Goal: Communication & Community: Answer question/provide support

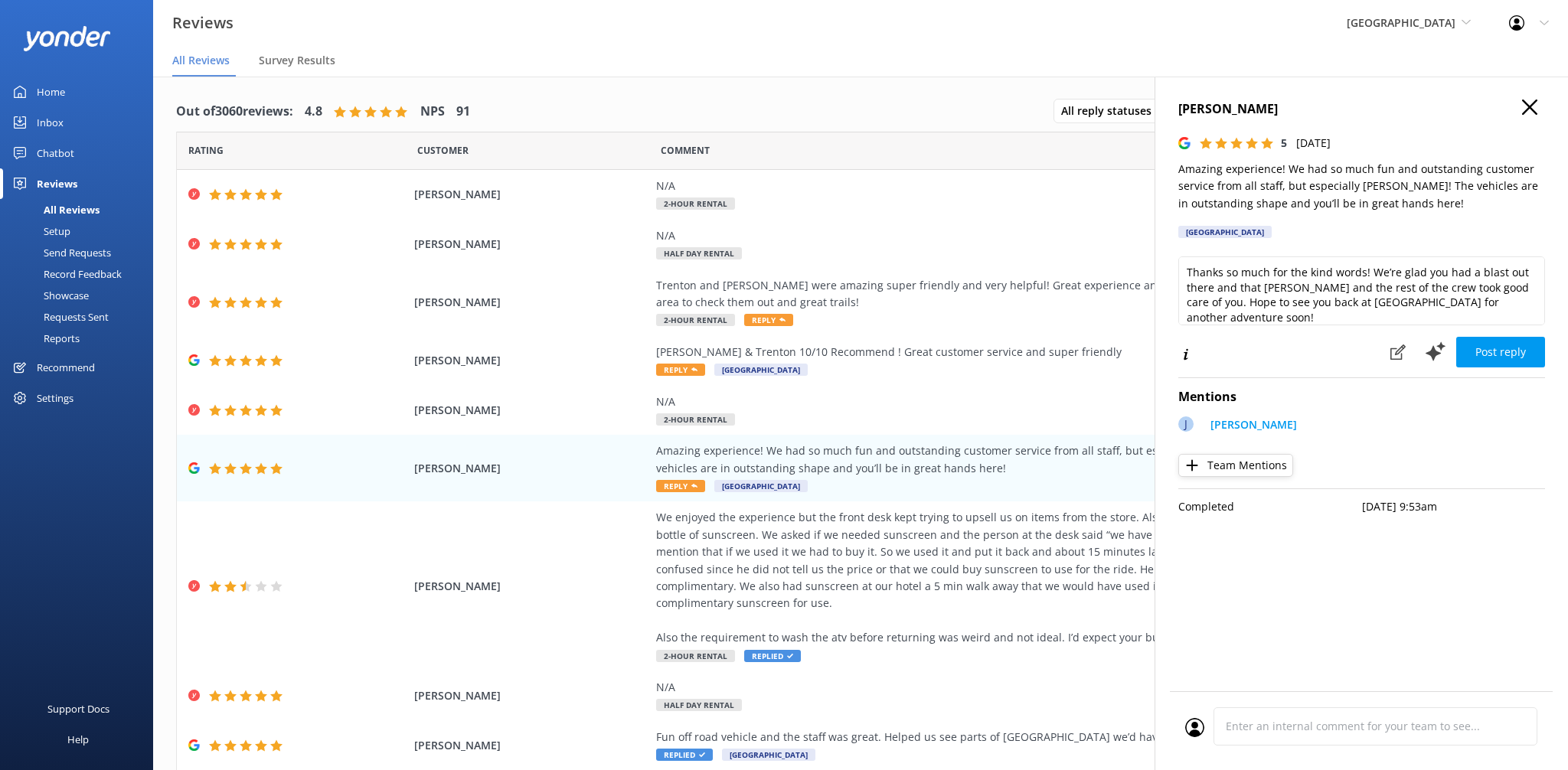
scroll to position [8, 0]
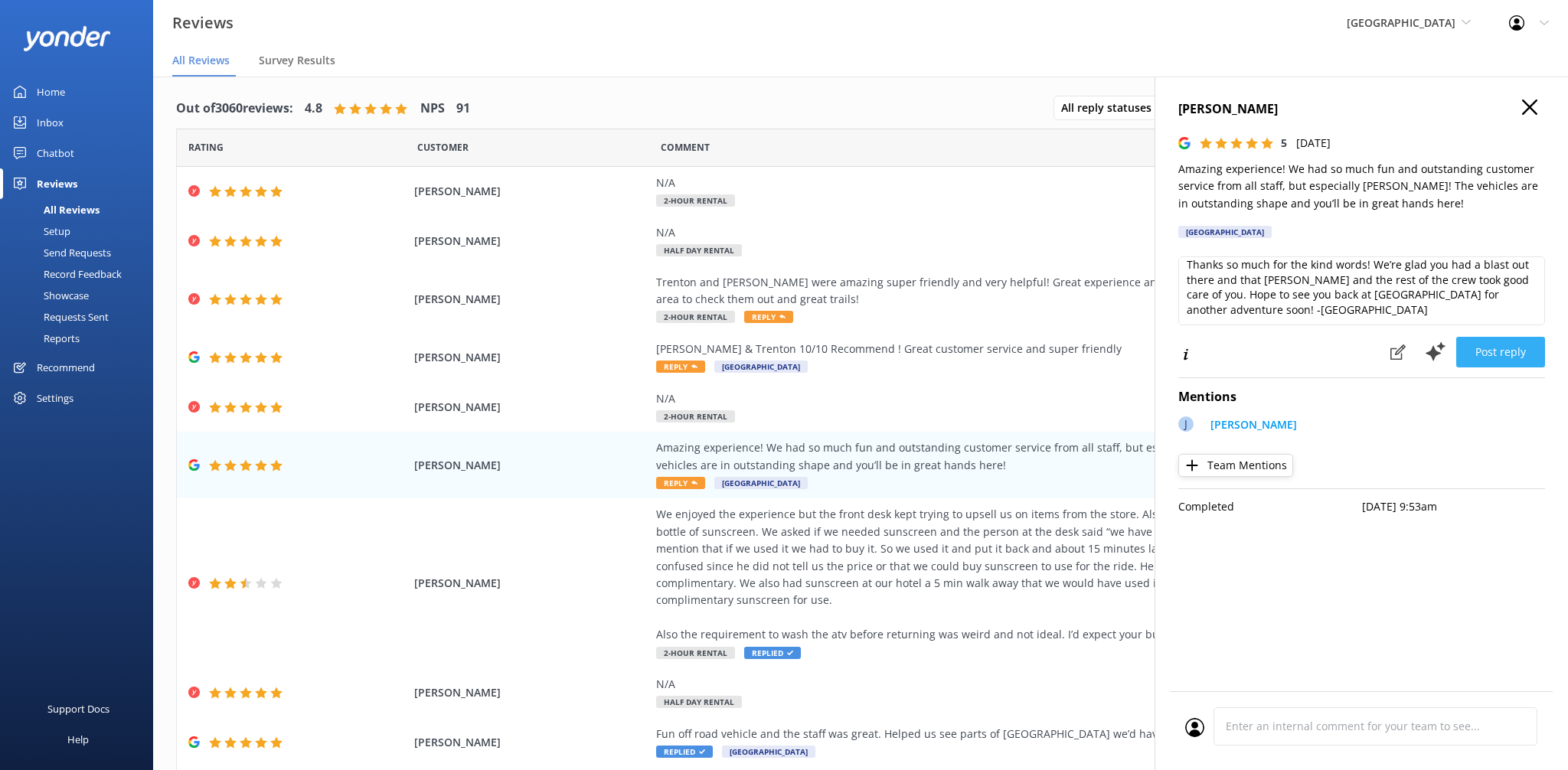
type textarea "Thanks so much for the kind words! We’re glad you had a blast out there and tha…"
click at [1483, 353] on button "Post reply" at bounding box center [1501, 352] width 89 height 31
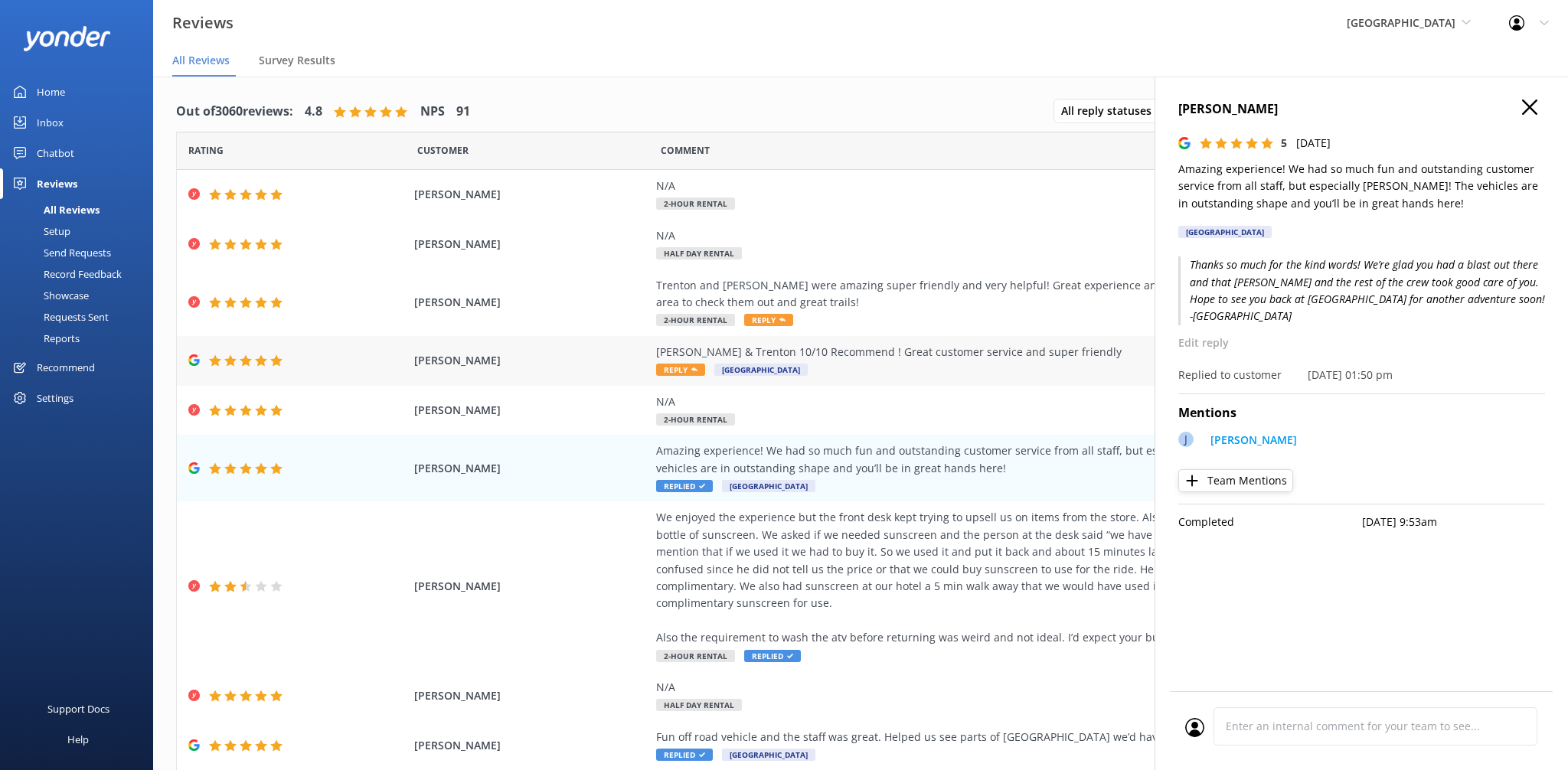
scroll to position [0, 0]
click at [660, 374] on span "Reply" at bounding box center [680, 370] width 49 height 13
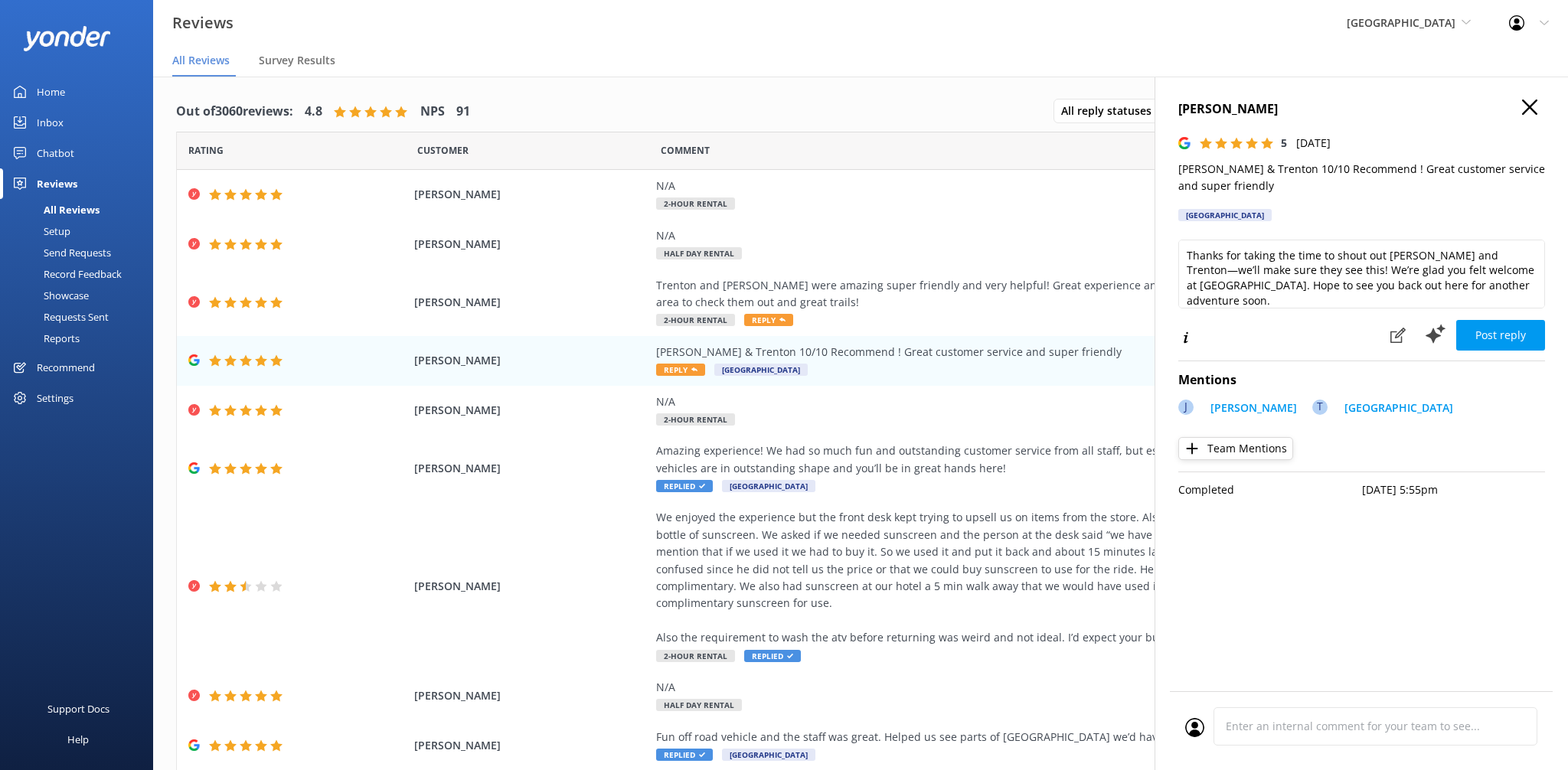
scroll to position [8, 0]
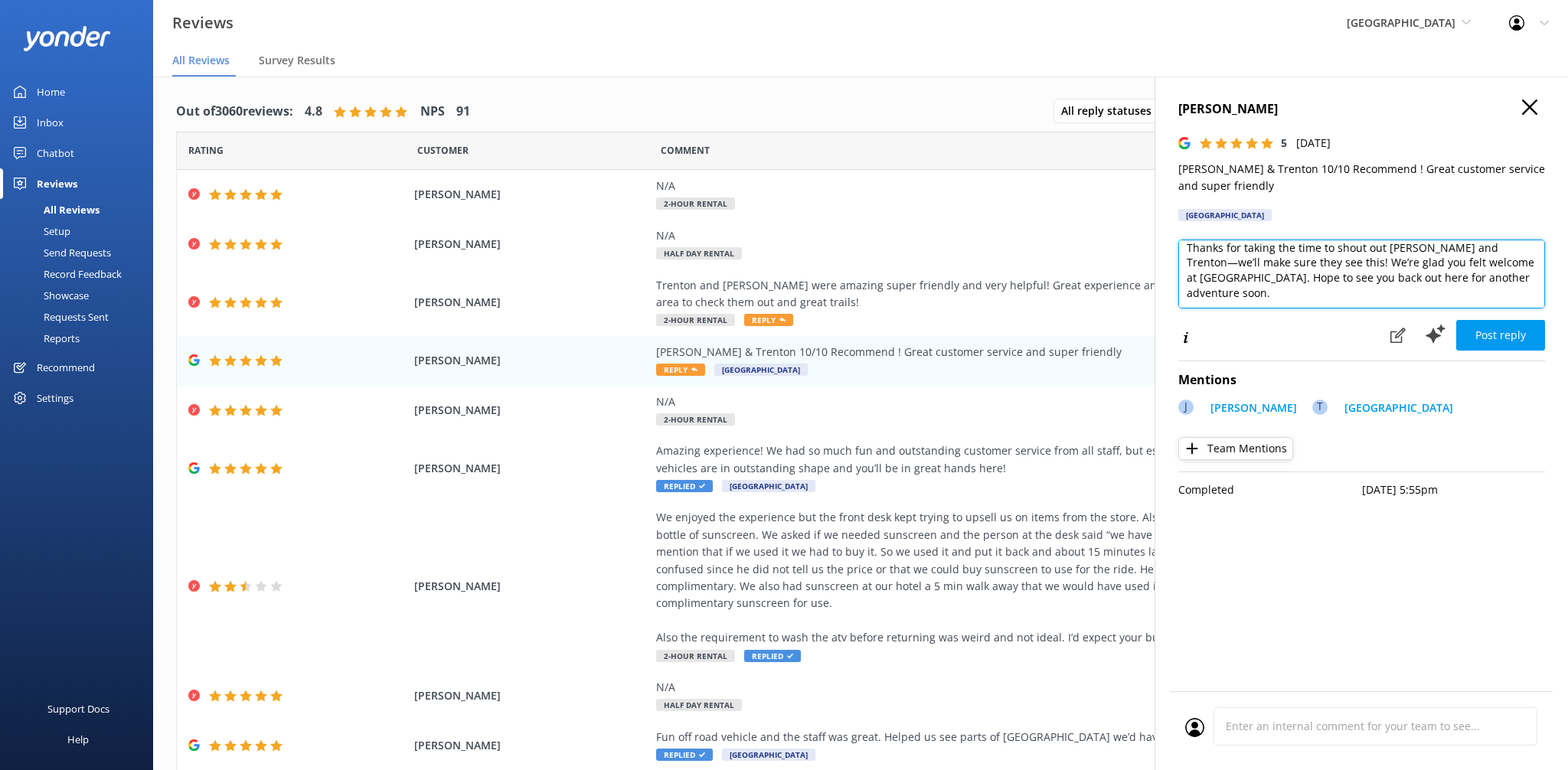
click at [1265, 291] on textarea "Thanks for taking the time to shout out [PERSON_NAME] and Trenton—we’ll make su…" at bounding box center [1362, 273] width 367 height 69
type textarea "Thanks for taking the time to shout out [PERSON_NAME] and Trenton—we’ll make su…"
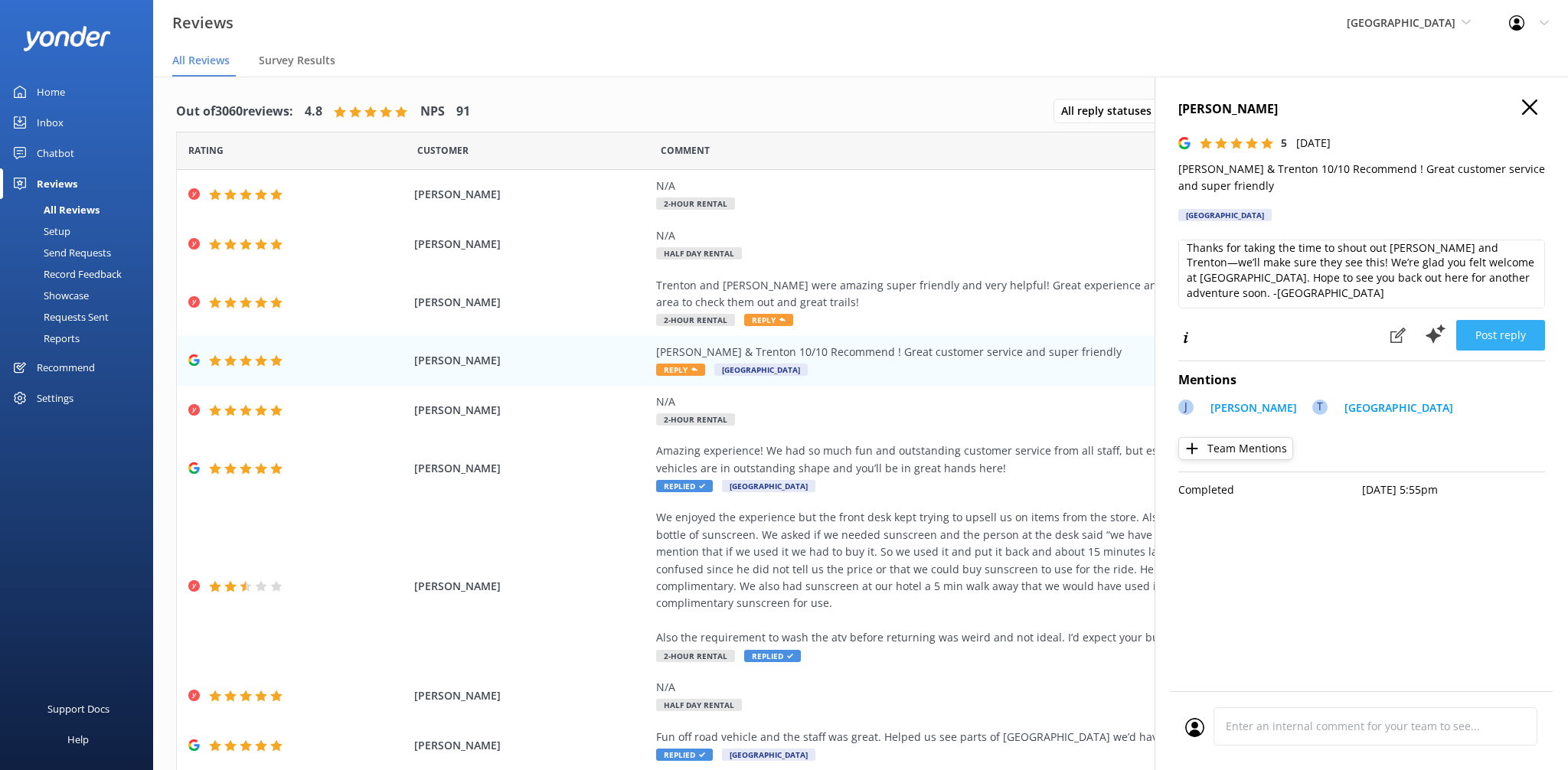
click at [1476, 331] on button "Post reply" at bounding box center [1501, 336] width 89 height 31
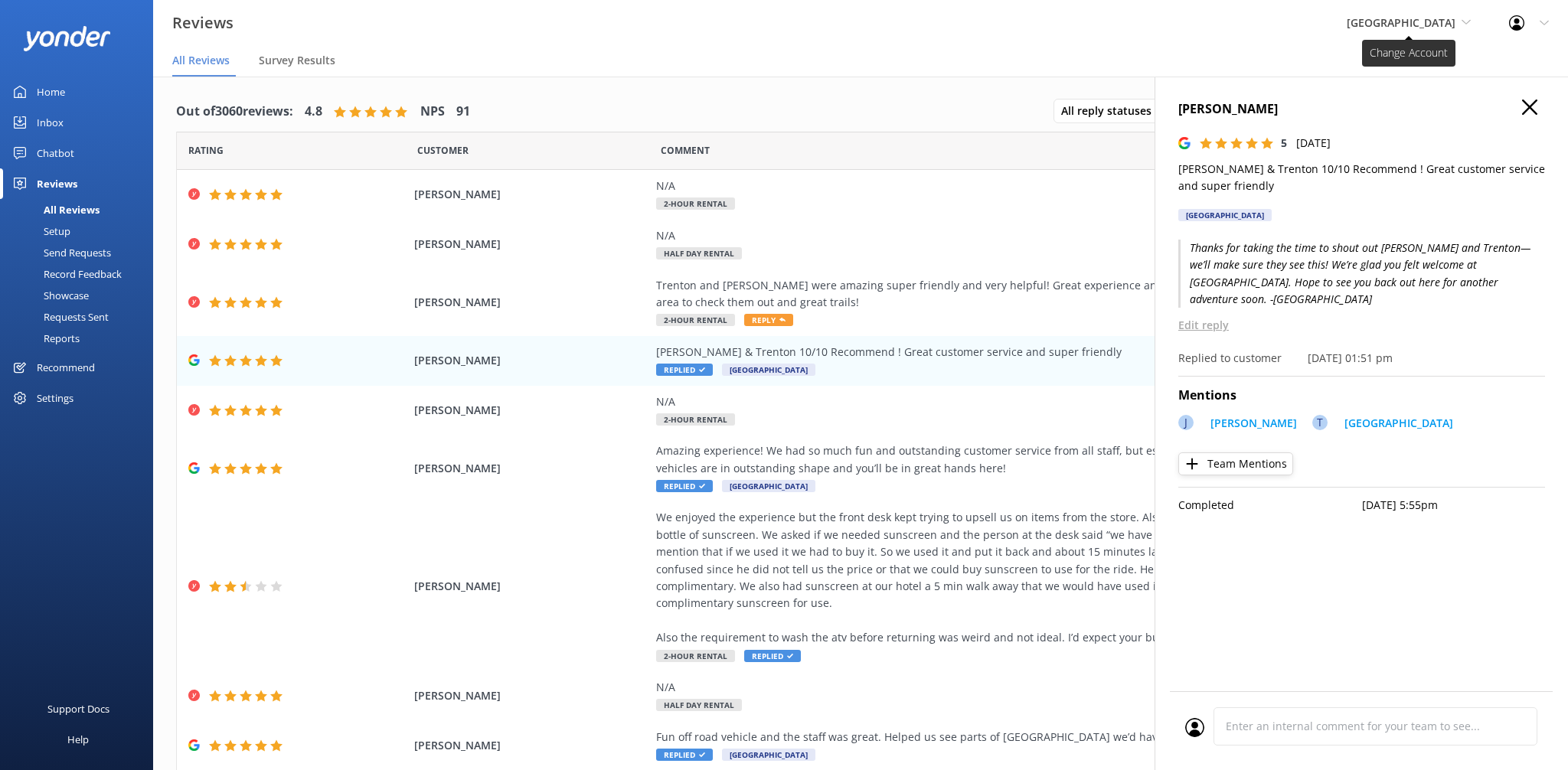
click at [1402, 26] on span "[GEOGRAPHIC_DATA]" at bounding box center [1401, 22] width 109 height 14
click at [1136, 40] on div "Reviews Sedona Off-Road Center Sedona Off-Road Center [US_STATE] Safari Jeep To…" at bounding box center [784, 22] width 1568 height 46
click at [1537, 112] on h4 "[PERSON_NAME]" at bounding box center [1362, 110] width 367 height 20
drag, startPoint x: 1129, startPoint y: 60, endPoint x: 1167, endPoint y: 63, distance: 38.1
click at [1128, 60] on nav "All Reviews Survey Results" at bounding box center [860, 61] width 1415 height 31
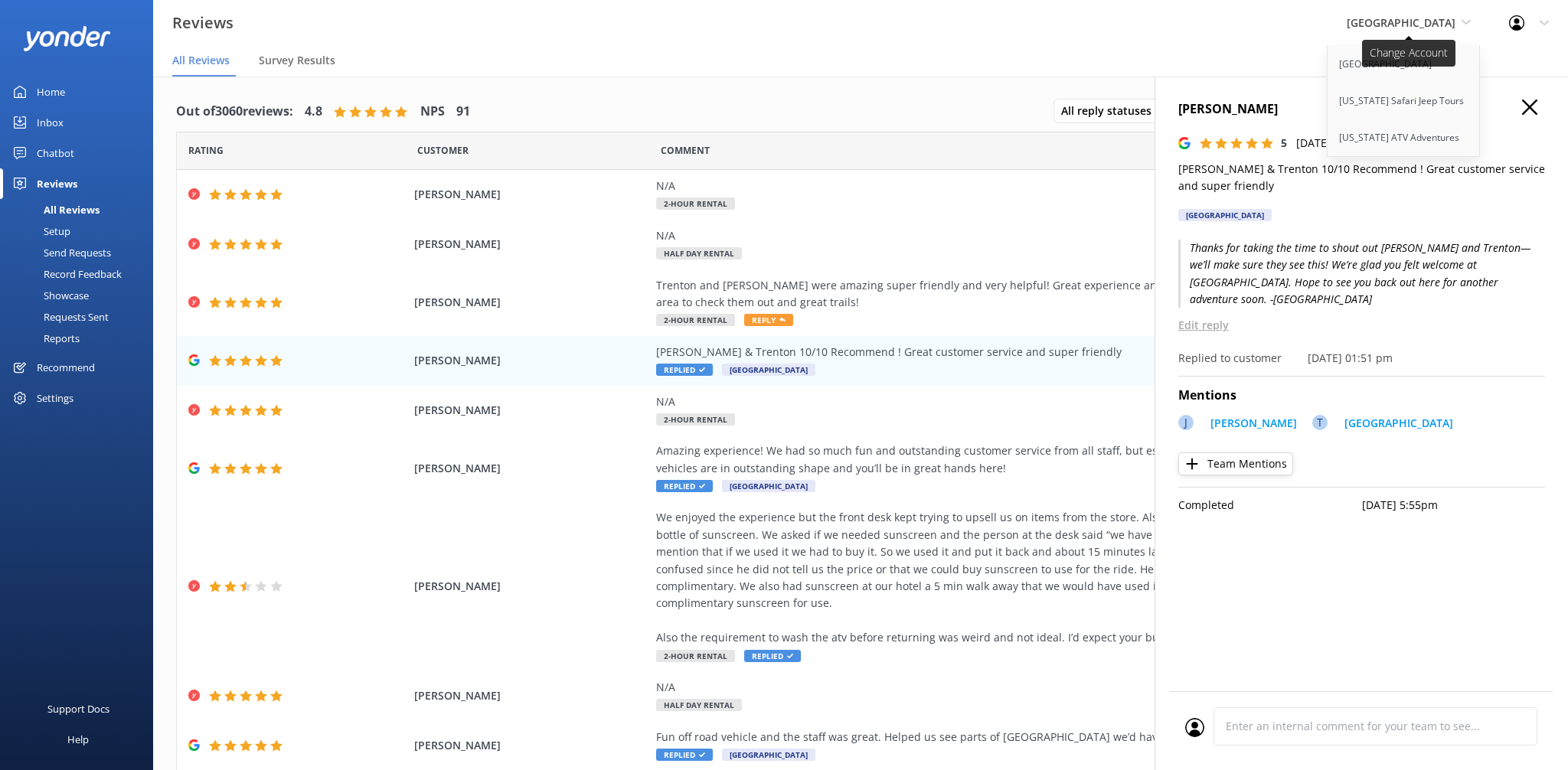
click at [1438, 20] on span "[GEOGRAPHIC_DATA]" at bounding box center [1401, 22] width 109 height 14
click at [1110, 35] on div "Reviews Sedona Off-Road Center Sedona Off-Road Center [US_STATE] Safari Jeep To…" at bounding box center [784, 22] width 1568 height 46
click at [1527, 115] on button "button" at bounding box center [1529, 108] width 15 height 17
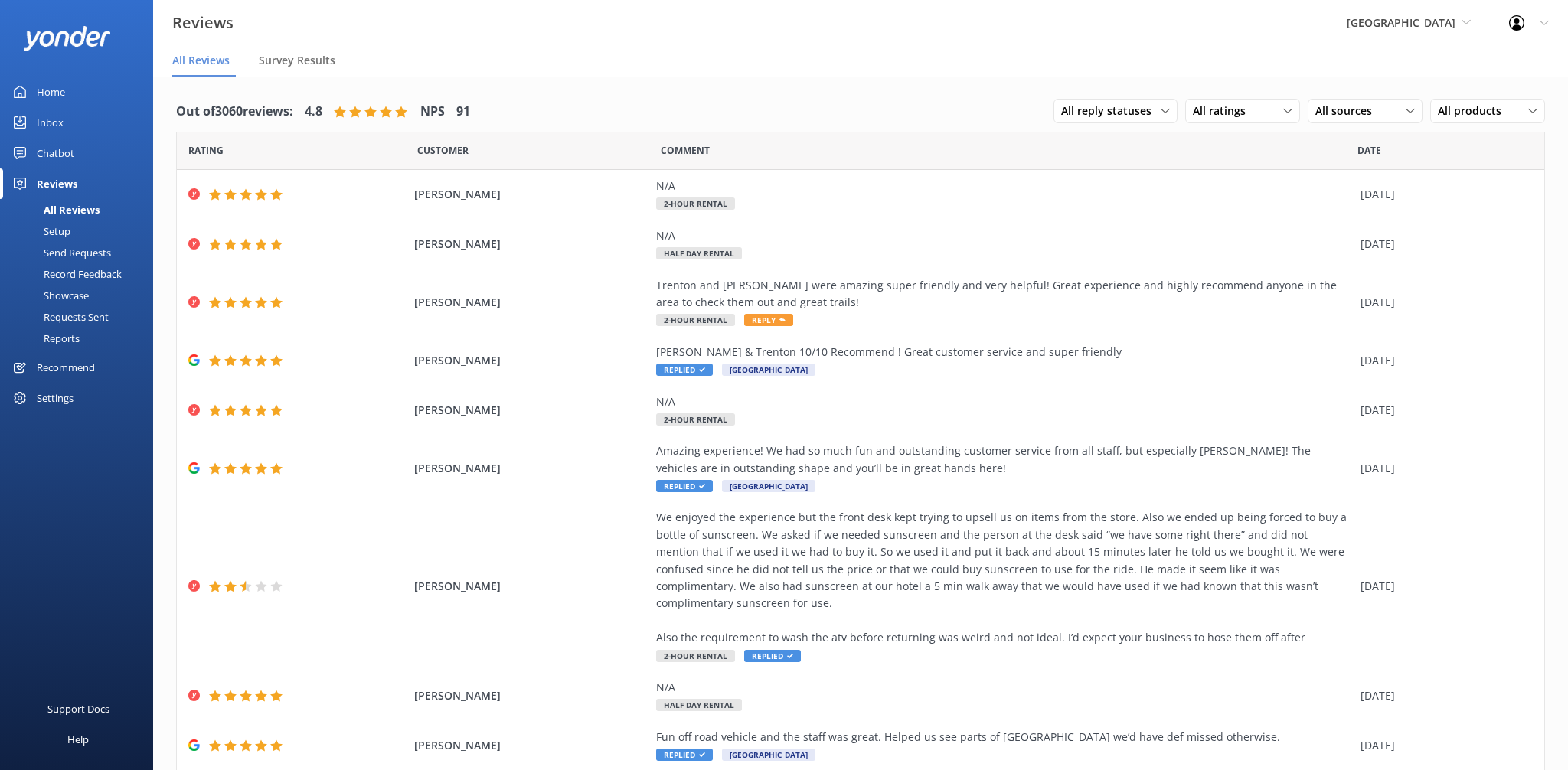
click at [1147, 40] on div "Reviews Sedona Off-Road Center Sedona Off-Road Center [US_STATE] Safari Jeep To…" at bounding box center [784, 22] width 1568 height 46
click at [1447, 30] on span "[GEOGRAPHIC_DATA]" at bounding box center [1409, 22] width 124 height 17
click at [1237, 58] on nav "All Reviews Survey Results" at bounding box center [860, 61] width 1415 height 31
click at [1388, 22] on span "[GEOGRAPHIC_DATA]" at bounding box center [1401, 22] width 109 height 14
click at [1537, 28] on div "Profile Settings Logout" at bounding box center [1528, 22] width 78 height 46
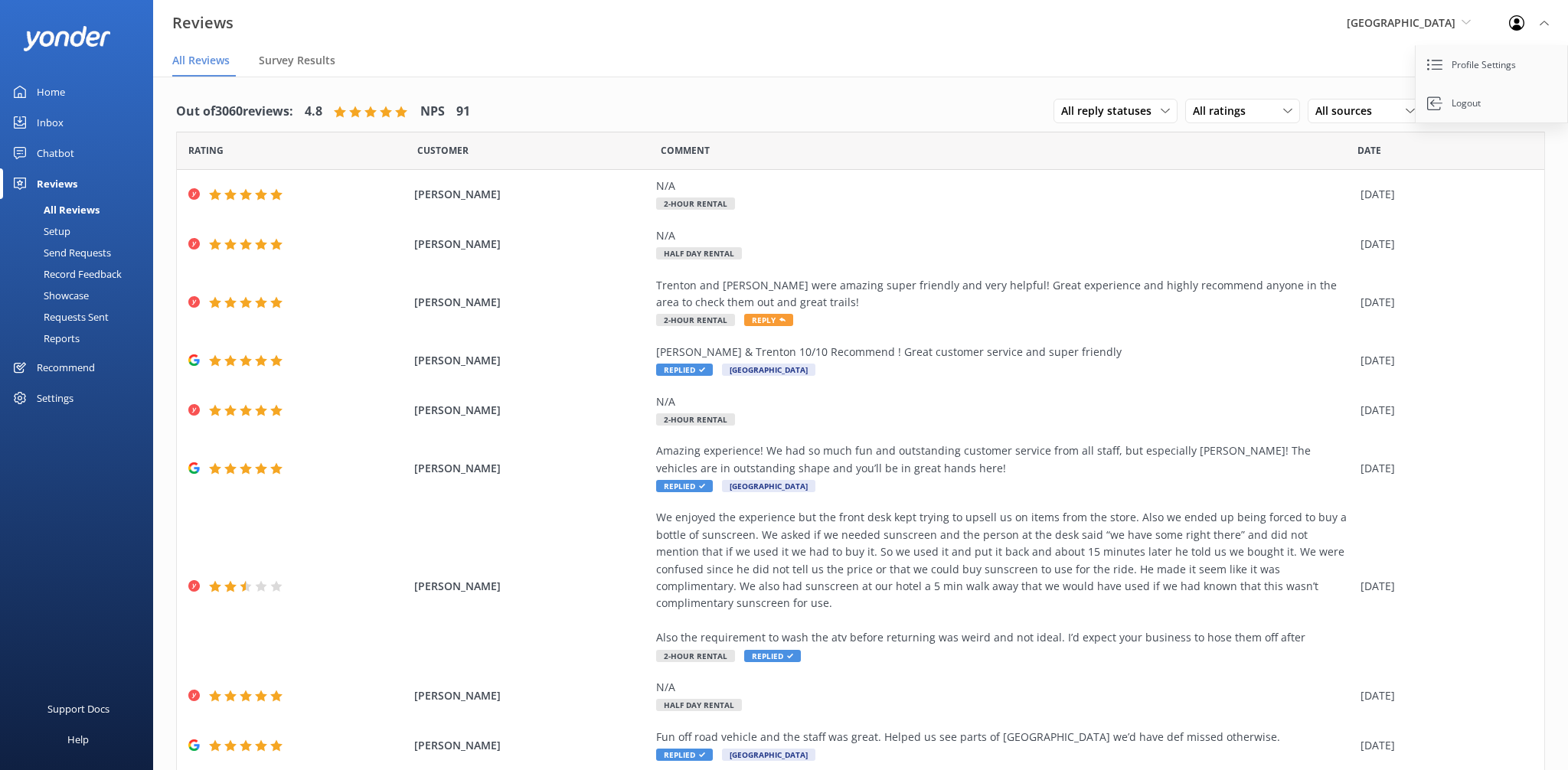
click at [1526, 26] on div at bounding box center [1520, 22] width 24 height 15
click at [108, 255] on div "Send Requests" at bounding box center [59, 253] width 102 height 22
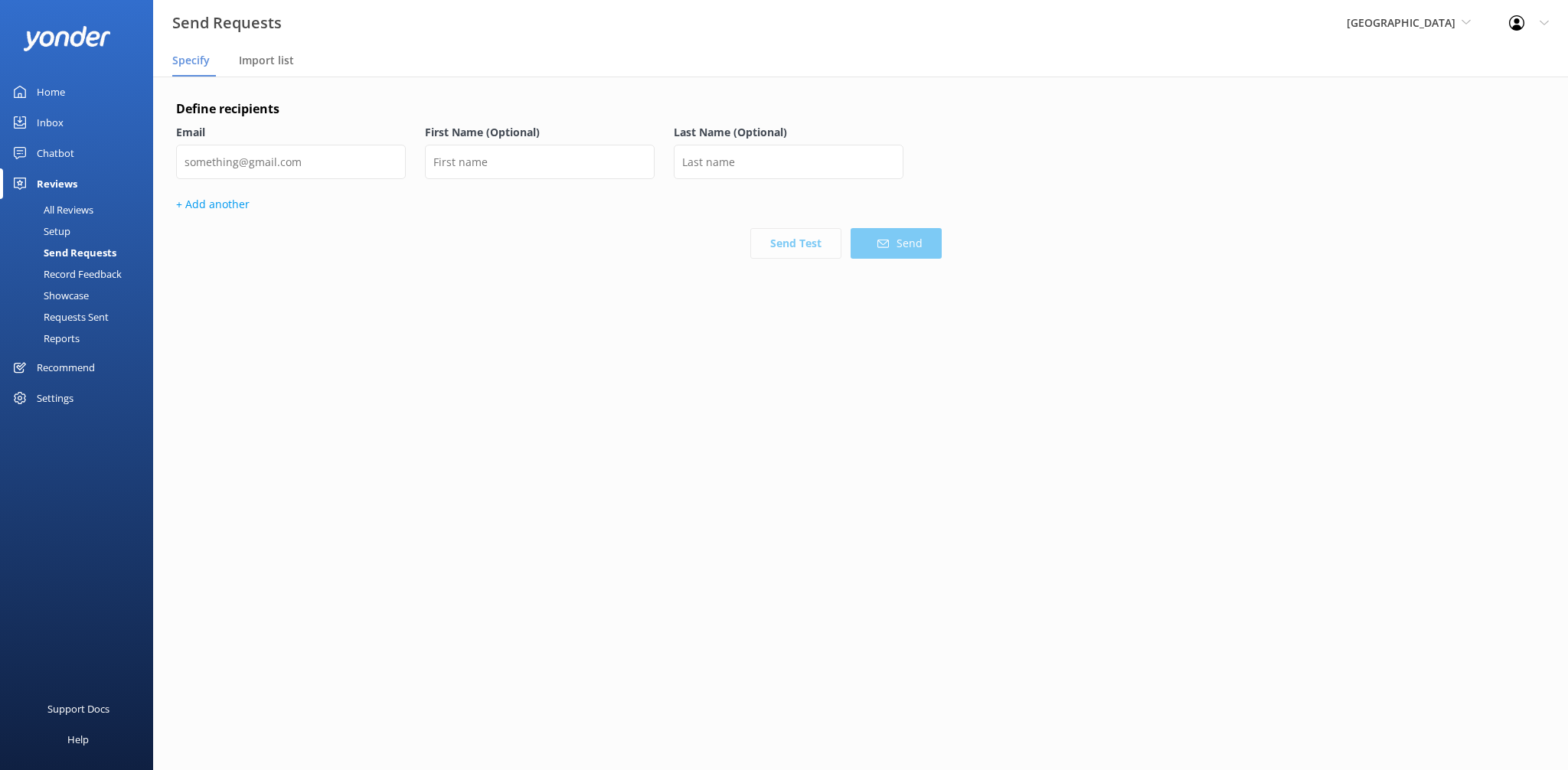
click at [69, 139] on div "Chatbot" at bounding box center [56, 153] width 38 height 31
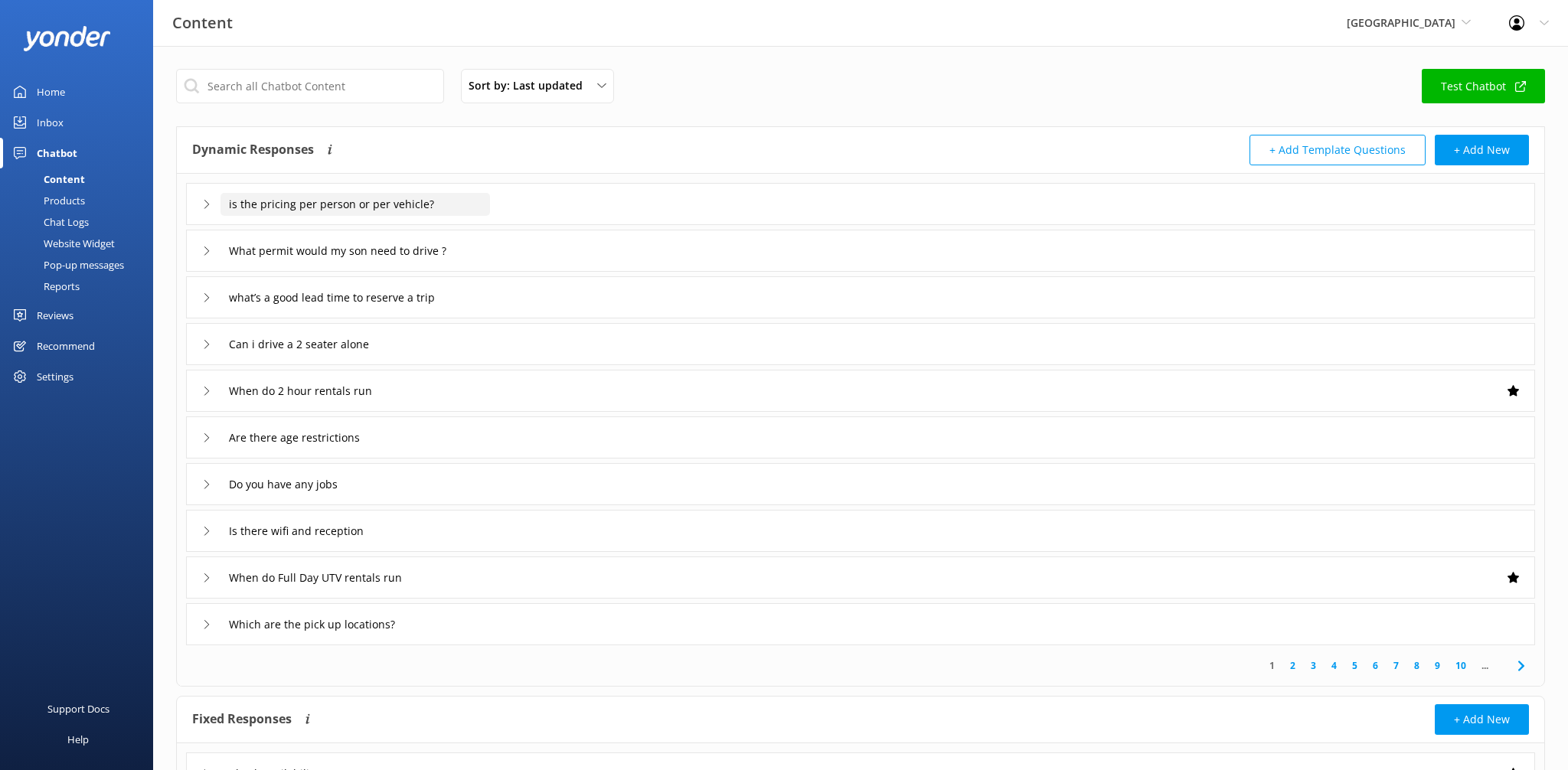
click at [295, 208] on input "is the pricing per person or per vehicle?" at bounding box center [355, 204] width 270 height 23
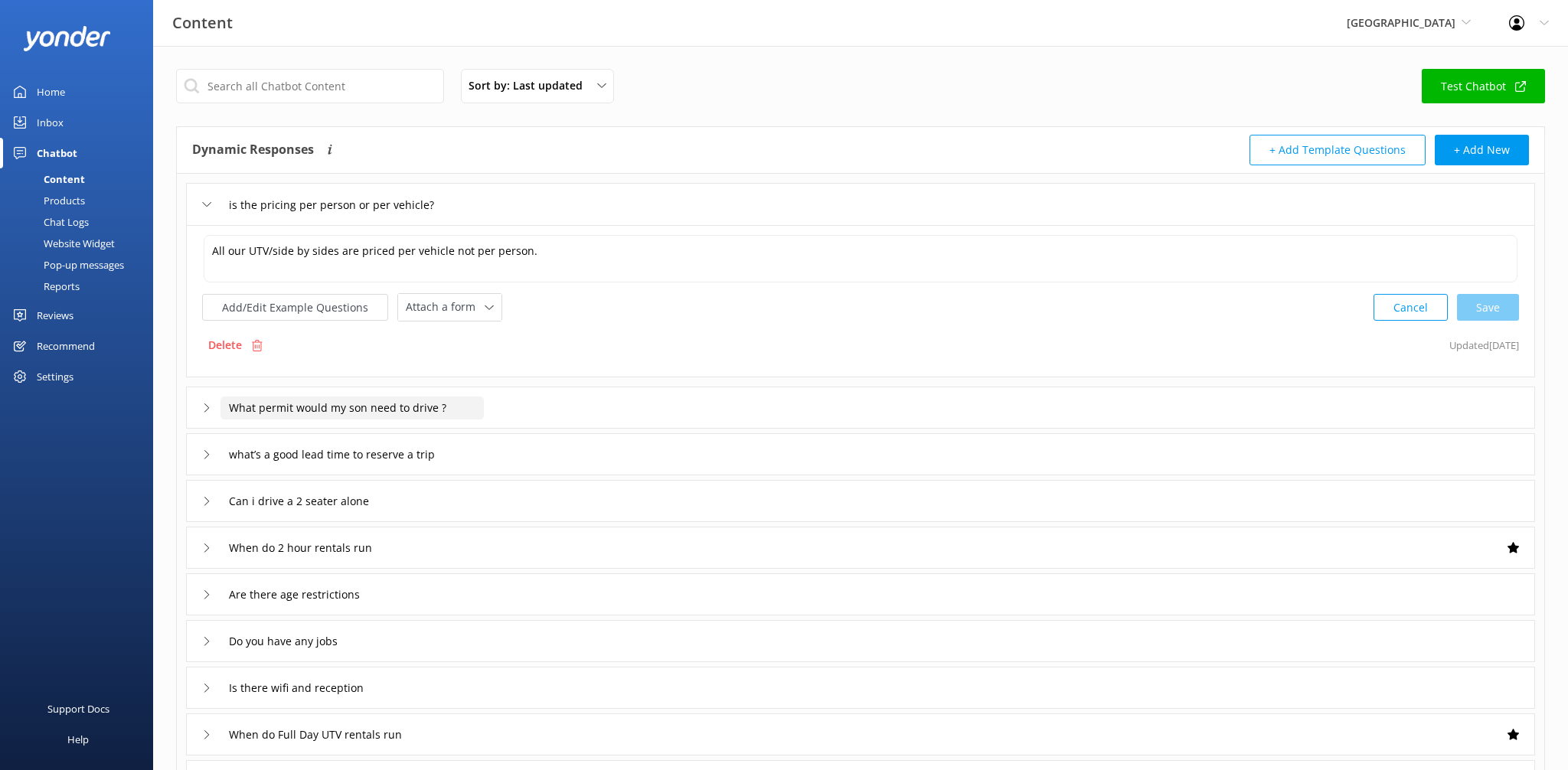
click at [351, 417] on input "What permit would my son need to drive ?" at bounding box center [352, 408] width 264 height 23
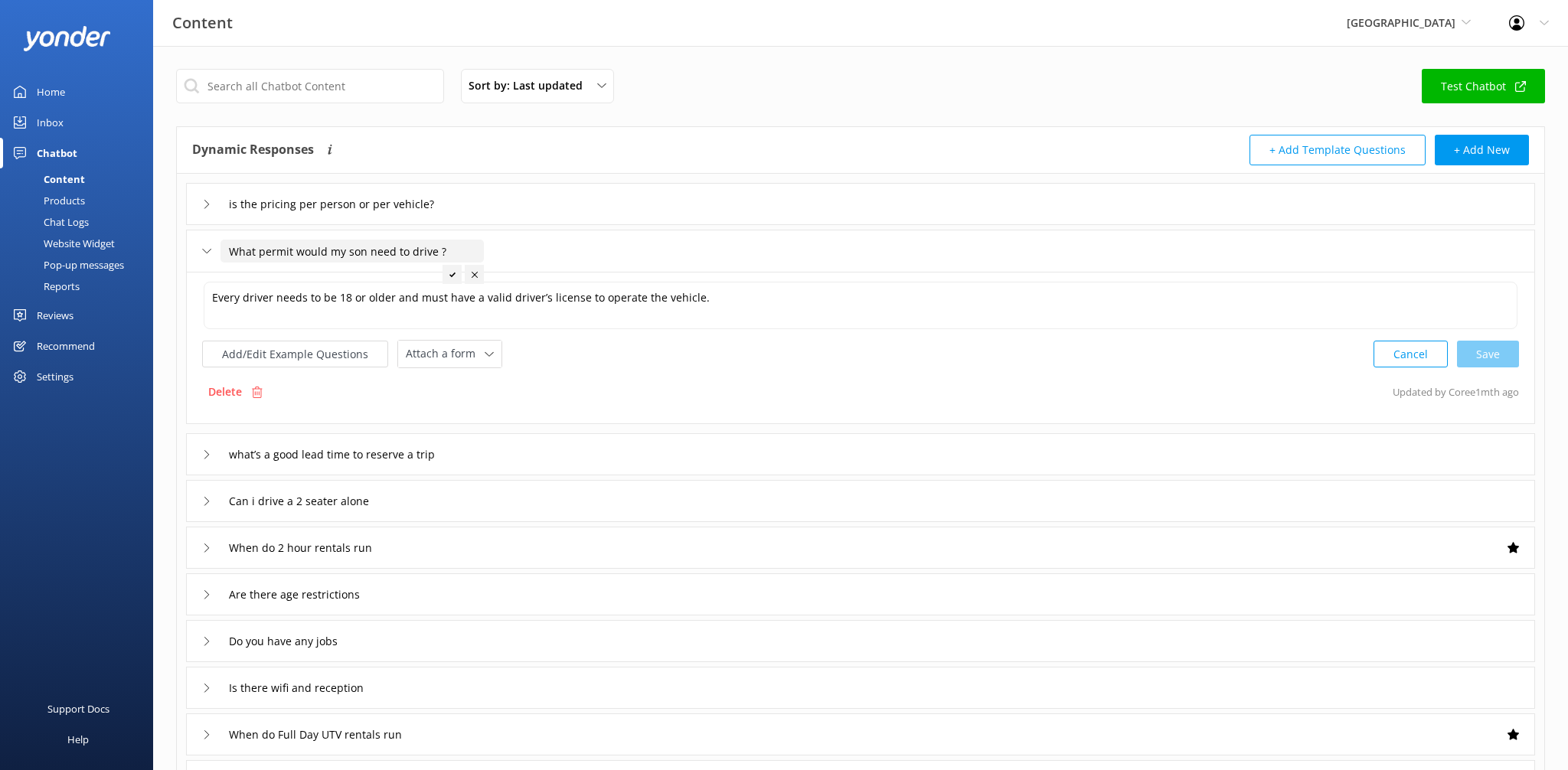
click at [318, 244] on input "What permit would my son need to drive ?" at bounding box center [352, 251] width 264 height 23
click at [207, 248] on icon at bounding box center [207, 251] width 9 height 9
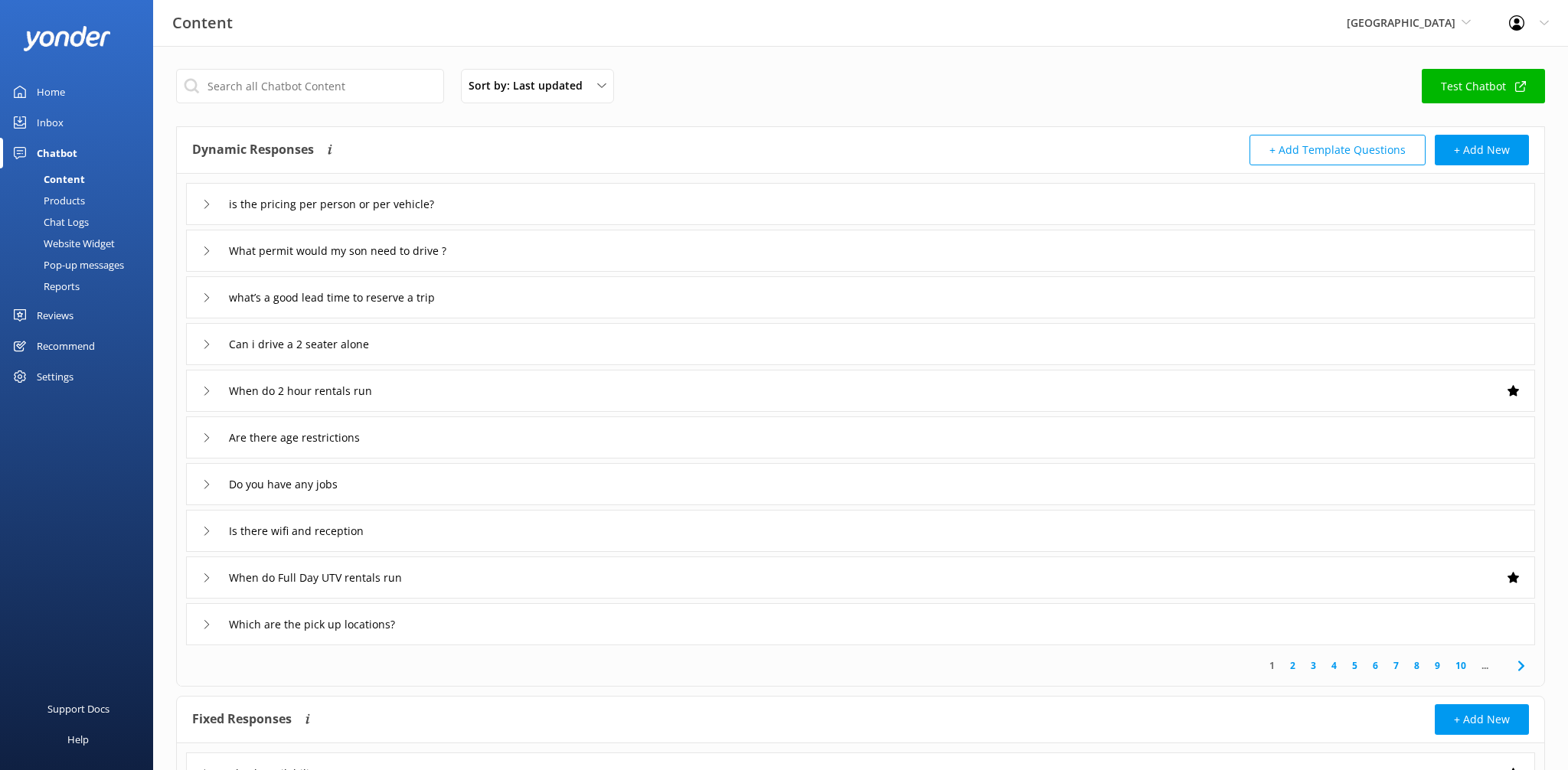
click at [74, 95] on link "Home" at bounding box center [76, 92] width 153 height 31
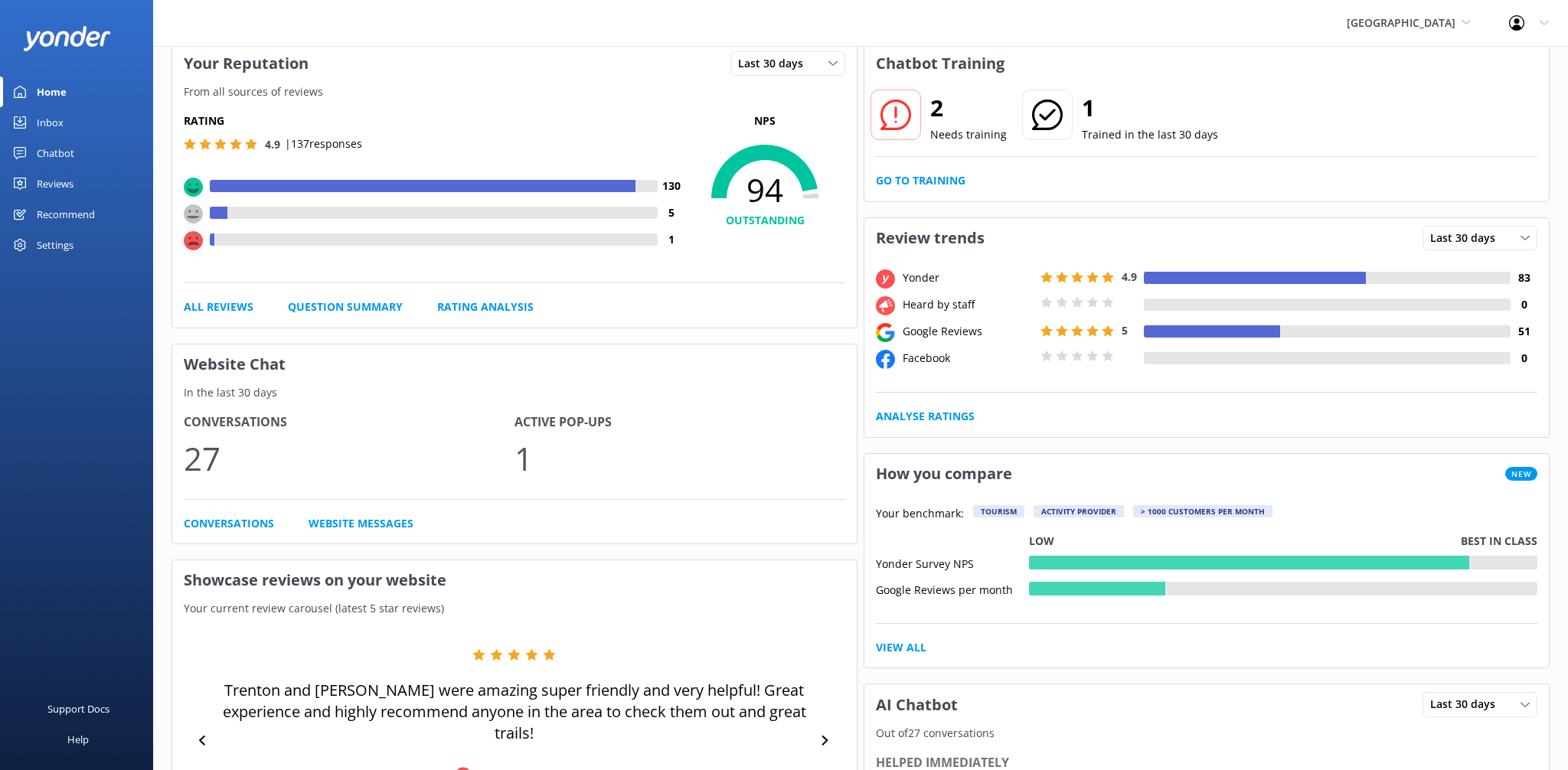
scroll to position [279, 0]
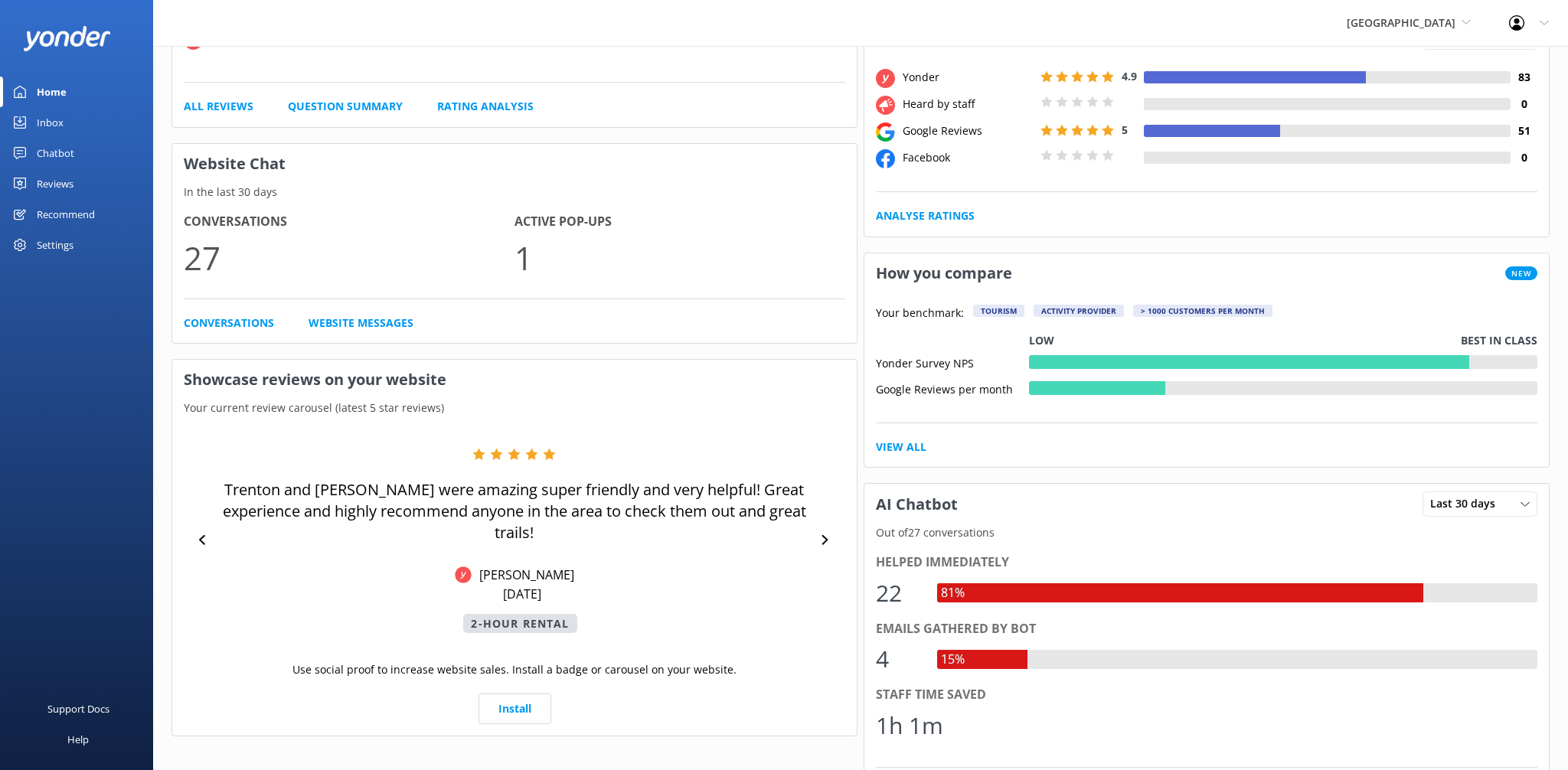
click at [234, 255] on p "27" at bounding box center [349, 257] width 331 height 51
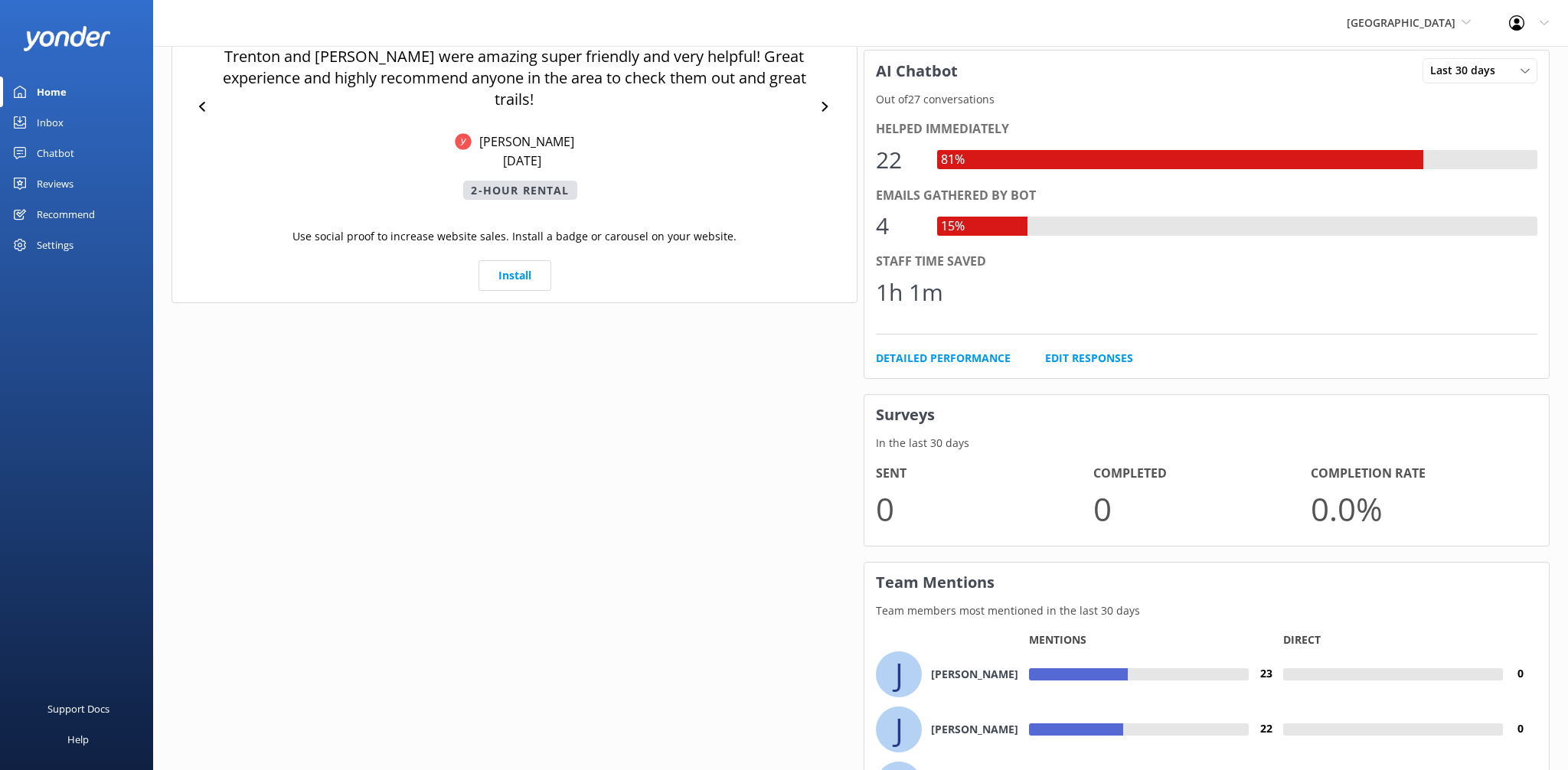
scroll to position [865, 0]
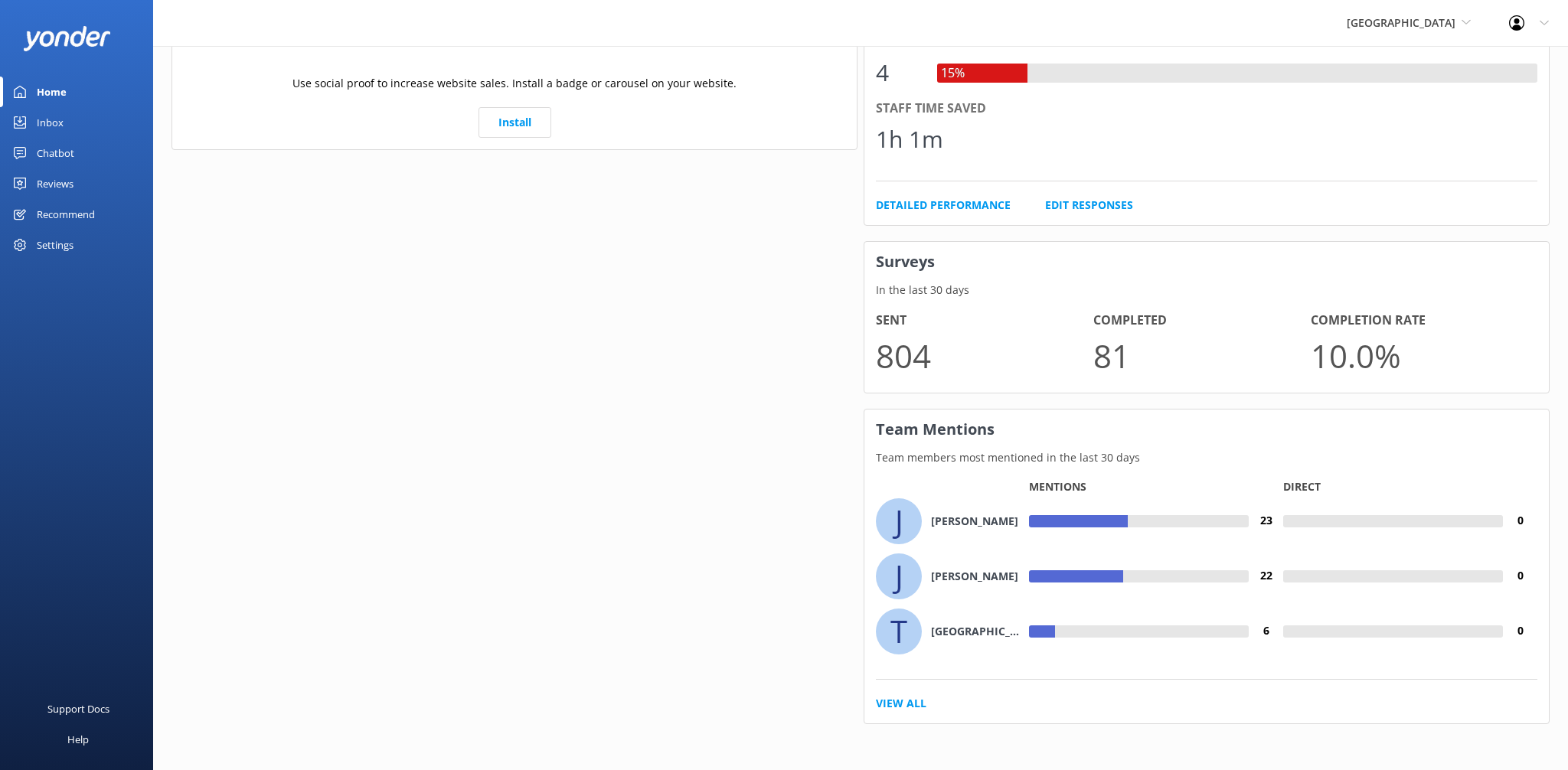
click at [1394, 35] on div "[GEOGRAPHIC_DATA] Sedona Off-Road Center [US_STATE] Safari Jeep Tours [US_STATE…" at bounding box center [1409, 22] width 162 height 46
click at [1393, 100] on link "[US_STATE] Safari Jeep Tours" at bounding box center [1404, 101] width 153 height 37
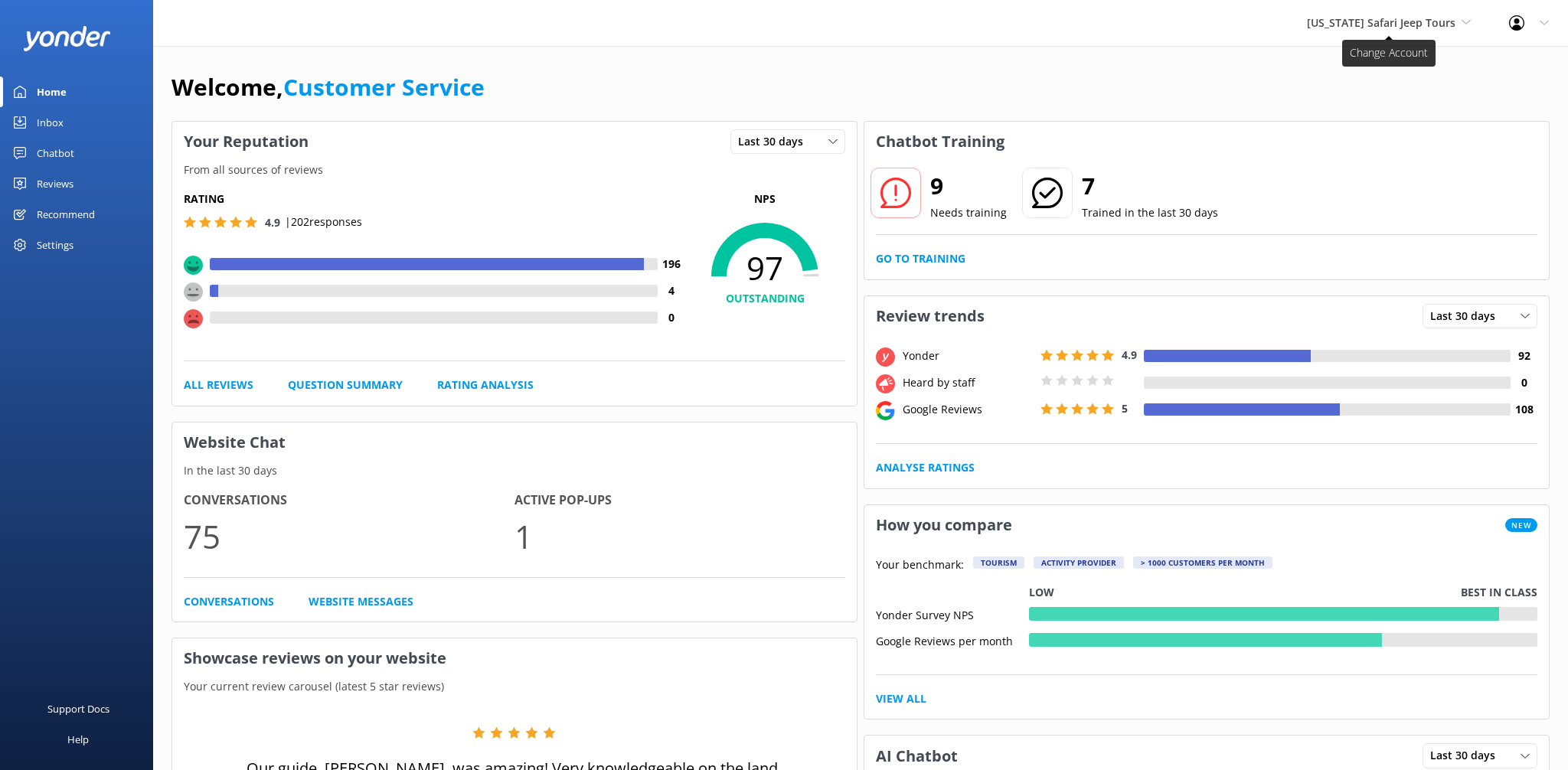
click at [1357, 19] on span "[US_STATE] Safari Jeep Tours" at bounding box center [1381, 22] width 148 height 14
click at [57, 187] on div "Reviews" at bounding box center [55, 184] width 37 height 31
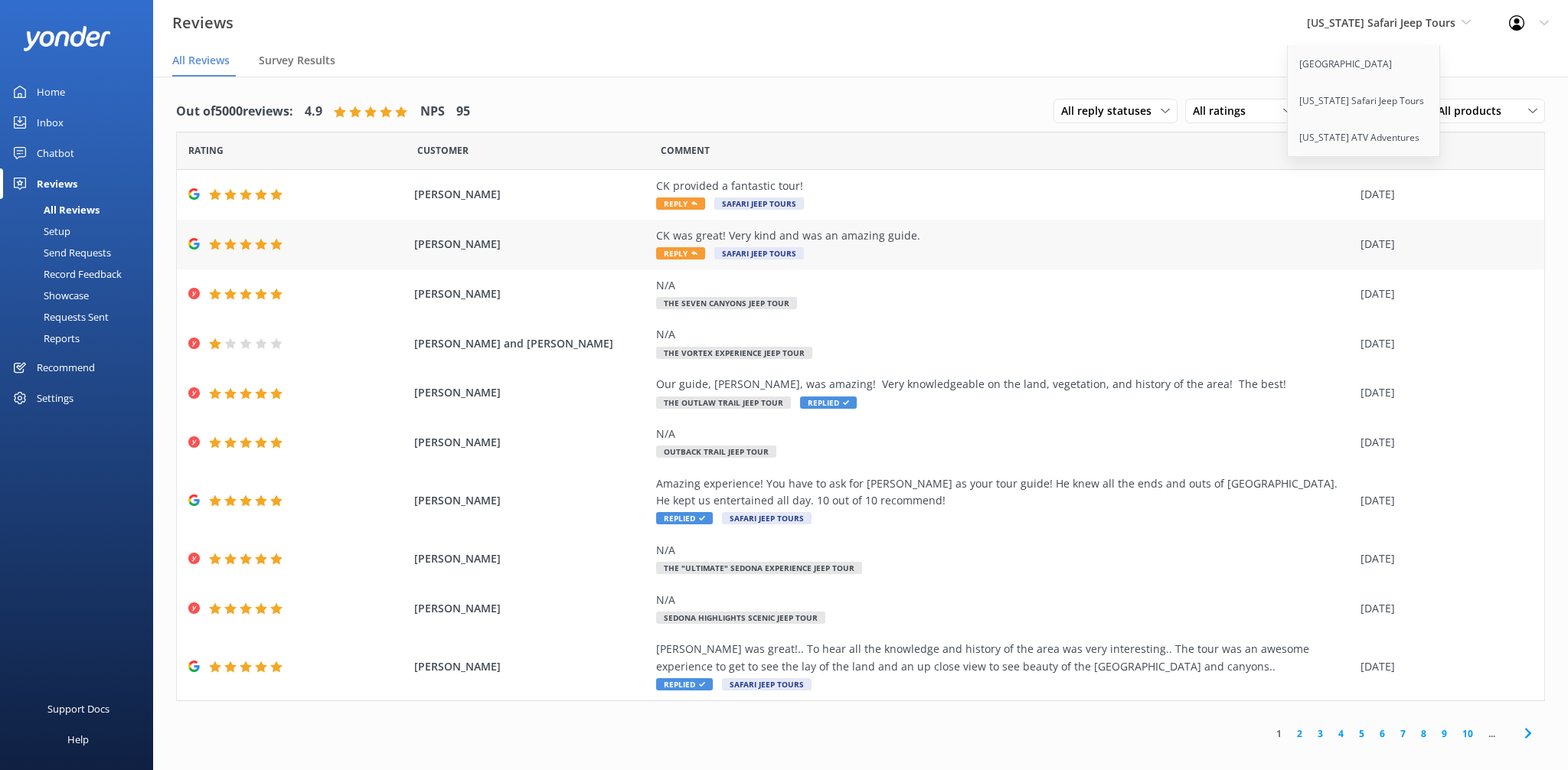
click at [659, 261] on div "CK was great! Very kind and was an amazing guide. Reply Safari Jeep Tours" at bounding box center [1004, 245] width 696 height 34
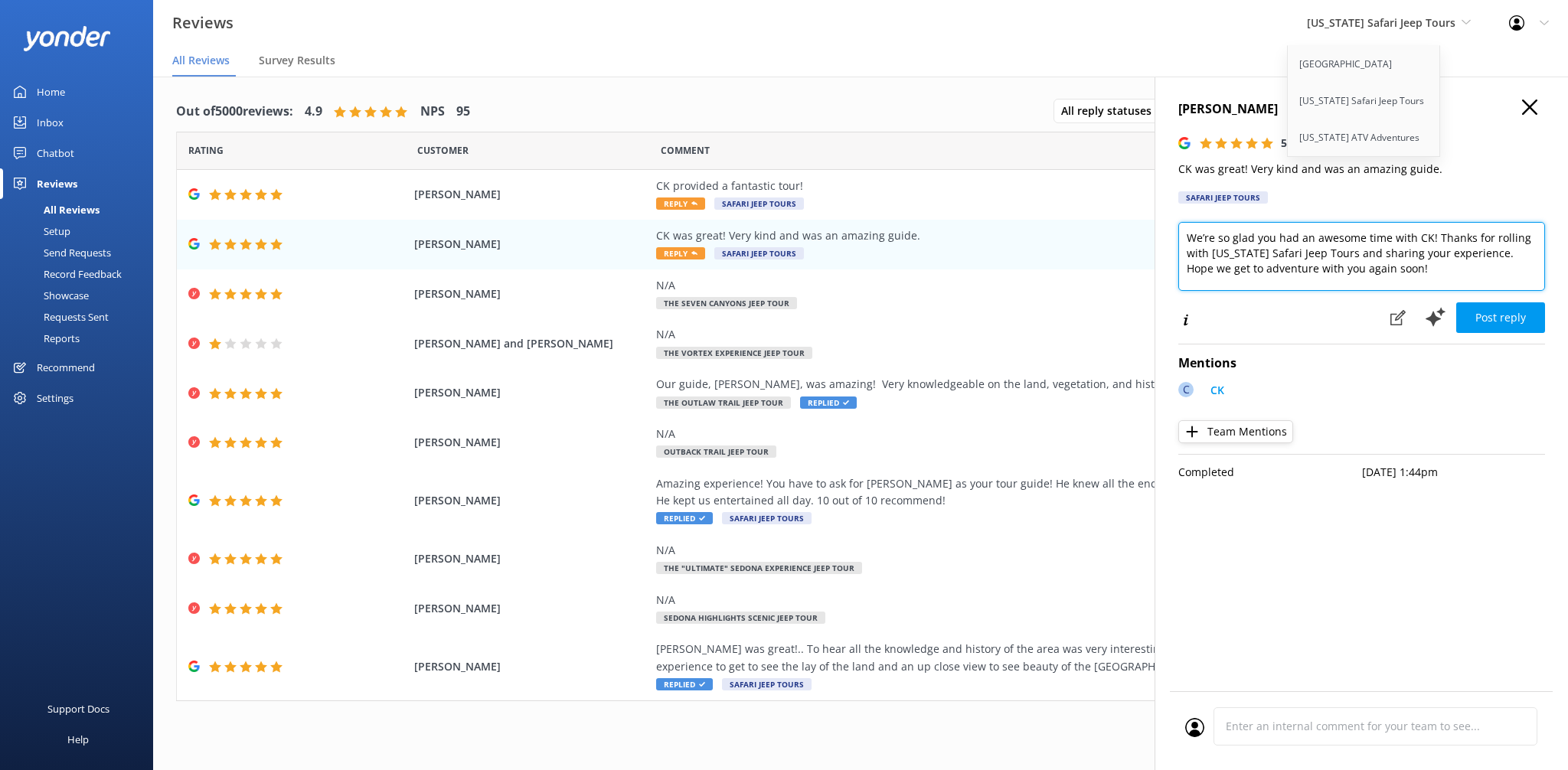
click at [1423, 280] on textarea "We’re so glad you had an awesome time with CK! Thanks for rolling with Arizona …" at bounding box center [1362, 256] width 367 height 69
click at [1376, 270] on textarea "We’re so glad you had an awesome time with CK! Thanks for rolling with Arizona …" at bounding box center [1362, 256] width 367 height 69
type textarea "We’re so glad you had an awesome time with CK! Thanks for rolling with Arizona …"
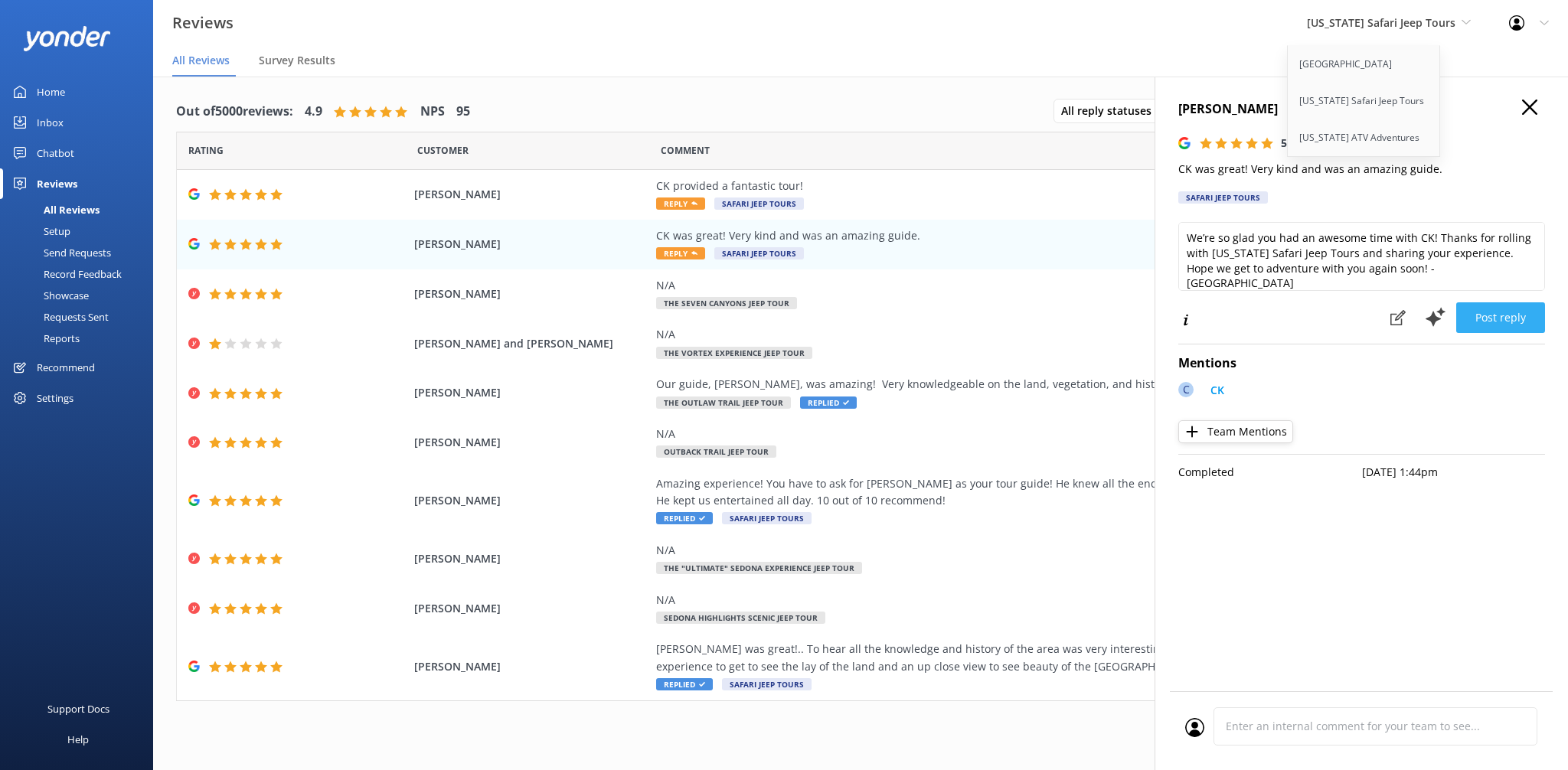
click at [1476, 313] on button "Post reply" at bounding box center [1501, 318] width 89 height 31
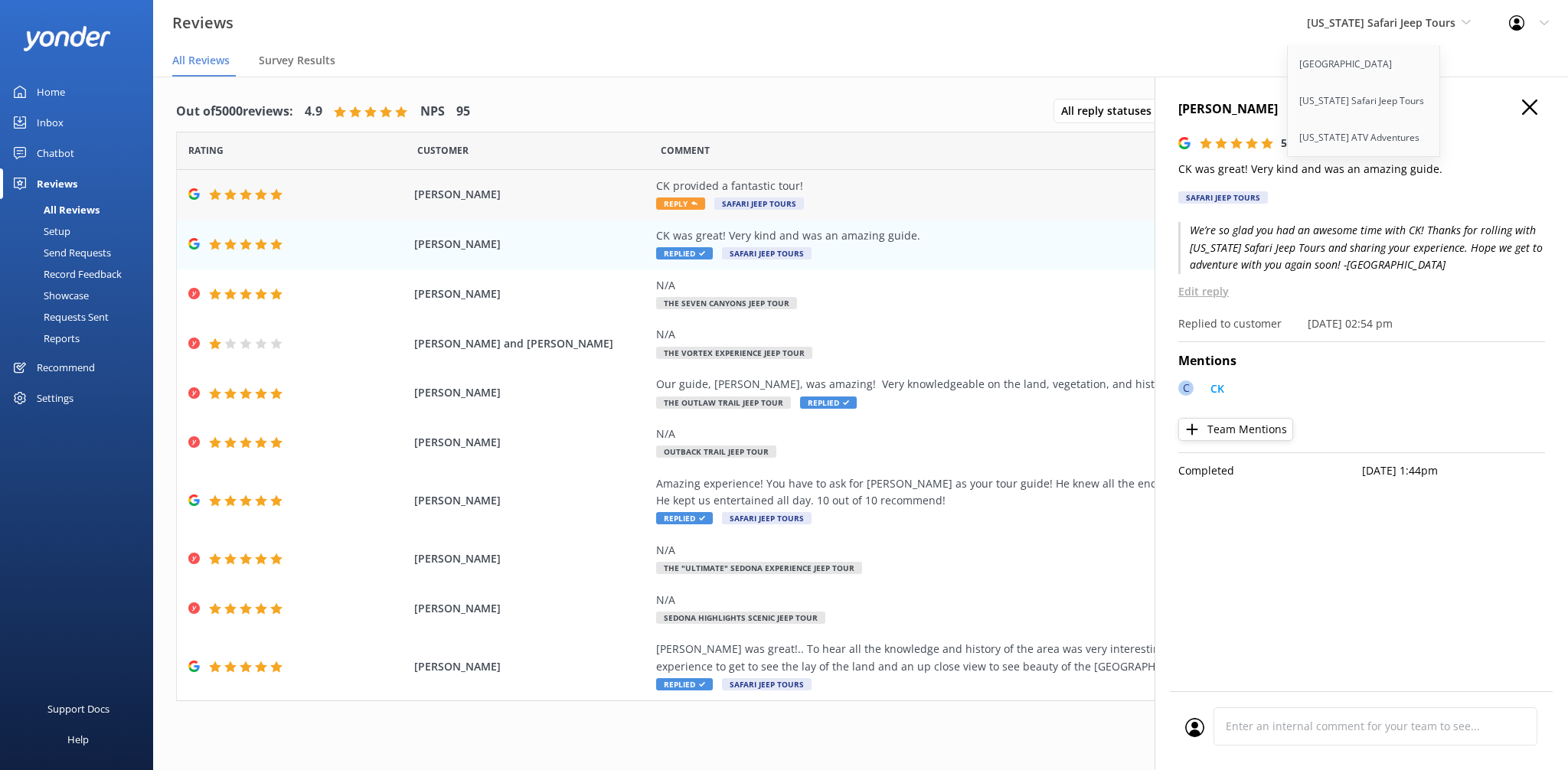
click at [677, 200] on span "Reply" at bounding box center [680, 204] width 49 height 13
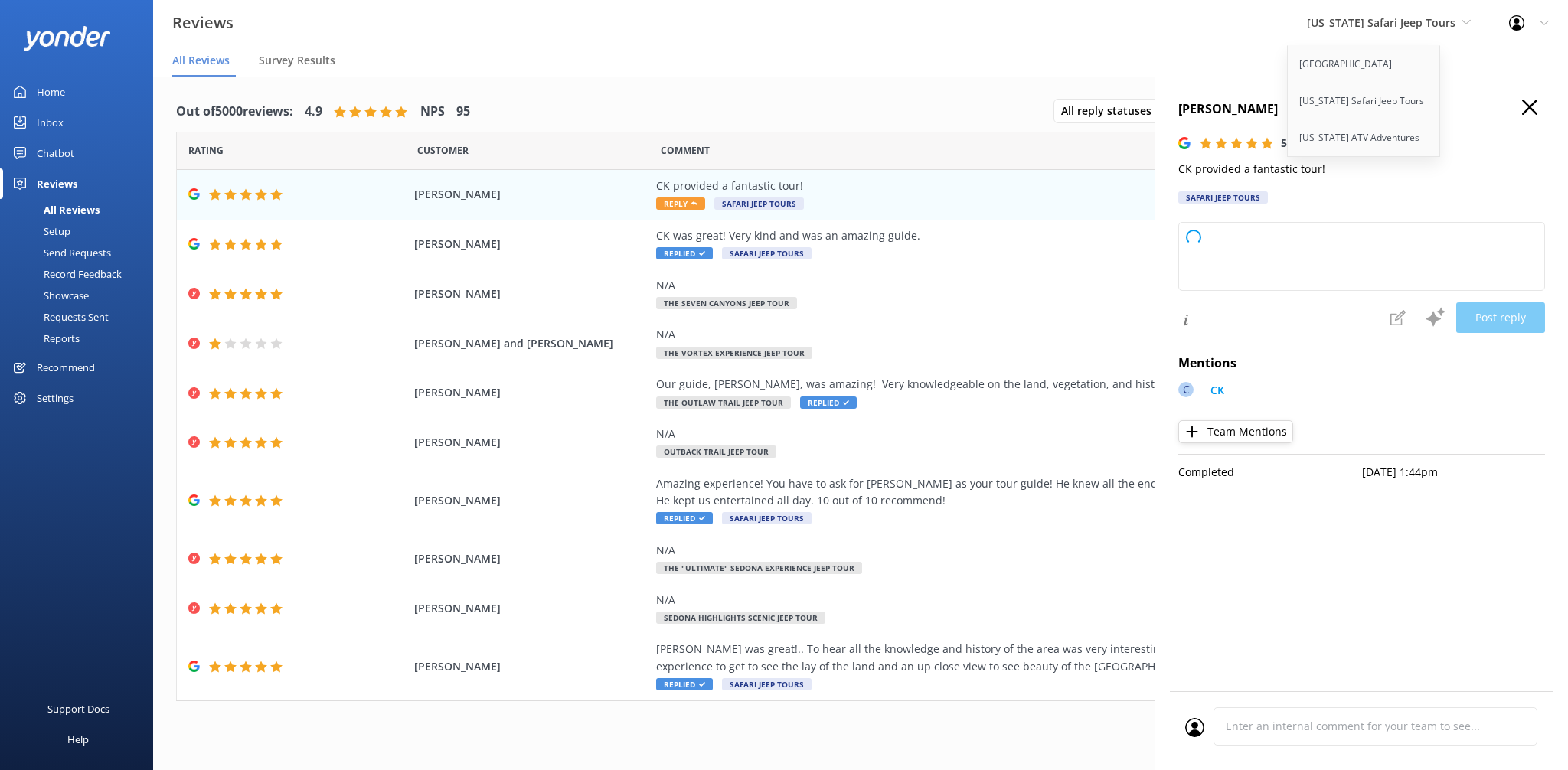
type textarea "Thanks so much for the awesome review! We’re thrilled you had a fantastic time …"
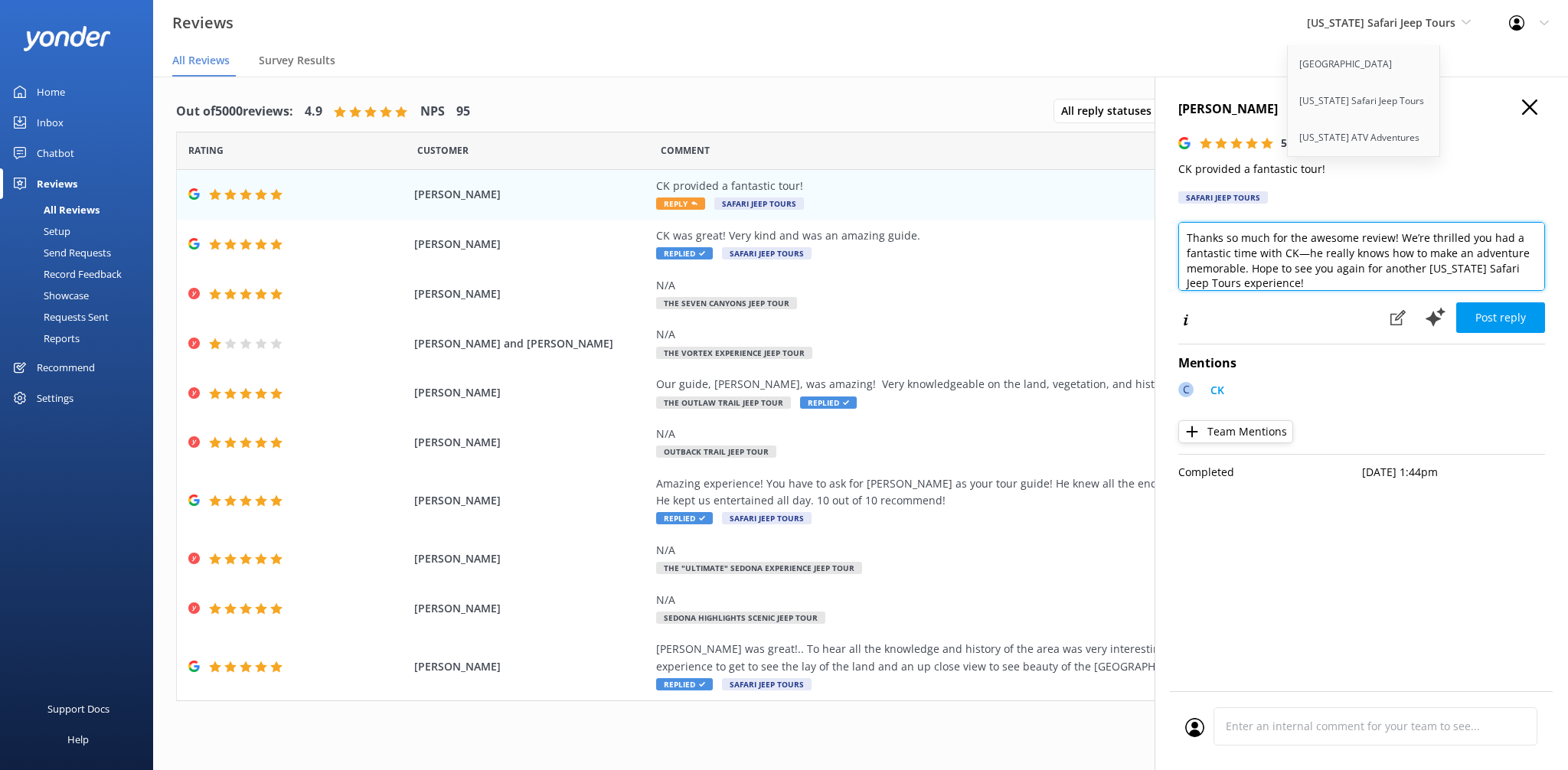
click at [1316, 285] on textarea "Thanks so much for the awesome review! We’re thrilled you had a fantastic time …" at bounding box center [1362, 256] width 367 height 69
click at [836, 258] on div "CK was great! Very kind and was an amazing guide. Replied Safari Jeep Tours" at bounding box center [1004, 245] width 696 height 34
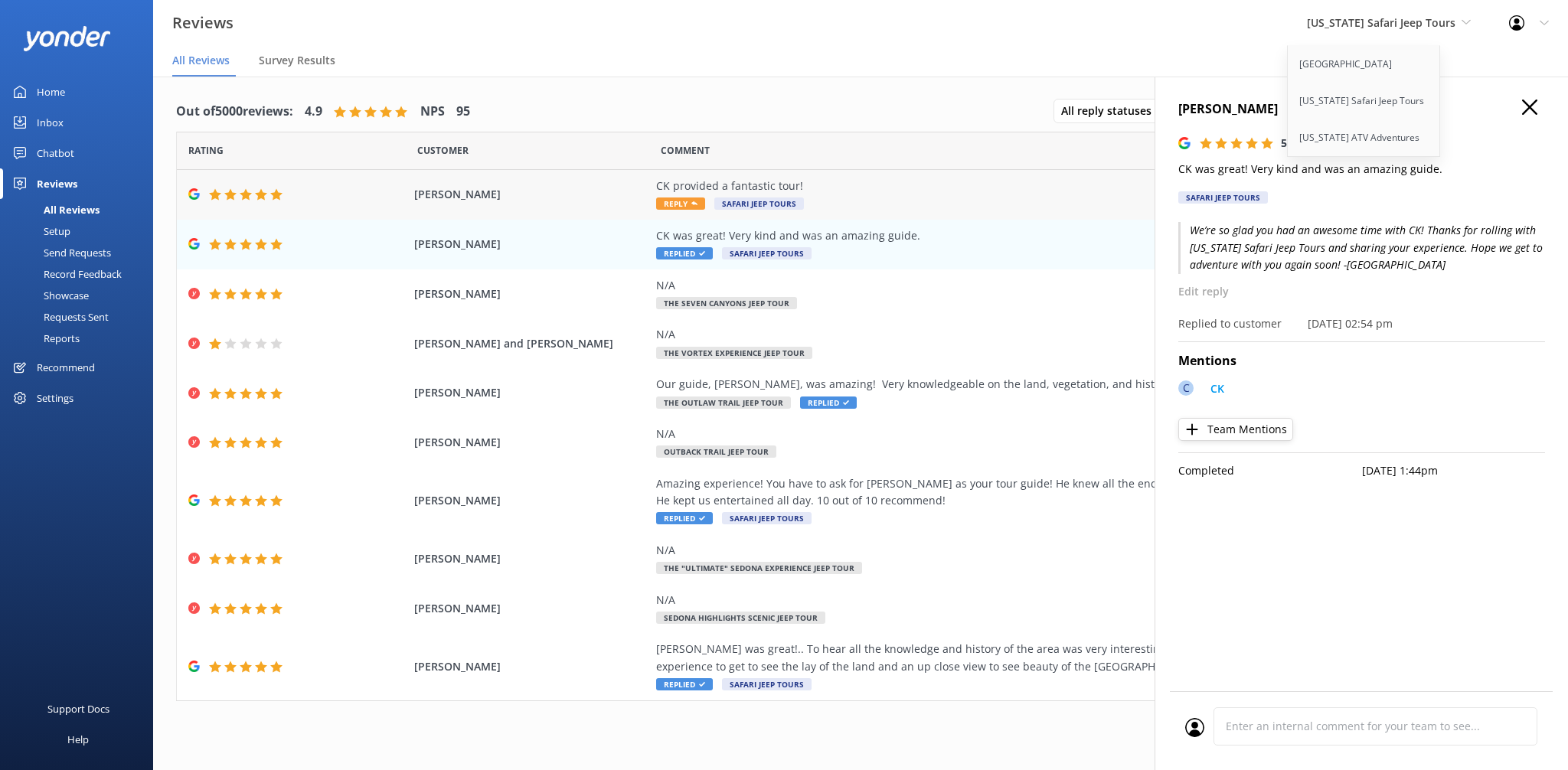
click at [832, 214] on div "Asa Moore CK provided a fantastic tour! Reply Safari Jeep Tours 08 Sep 2025" at bounding box center [861, 194] width 1367 height 49
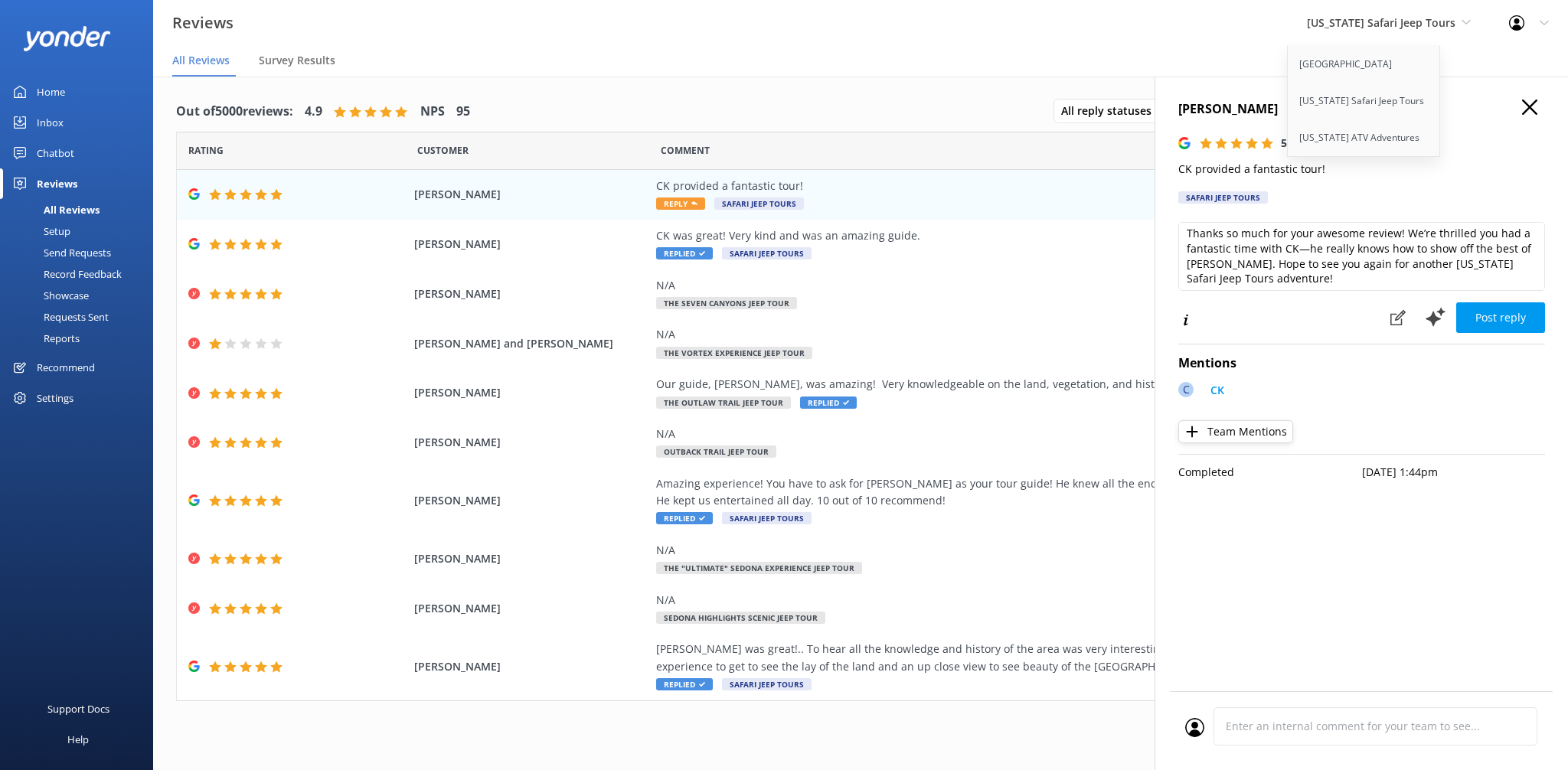
scroll to position [8, 0]
click at [1331, 281] on textarea "Thanks so much for your awesome review! We’re thrilled you had a fantastic time…" at bounding box center [1362, 256] width 367 height 69
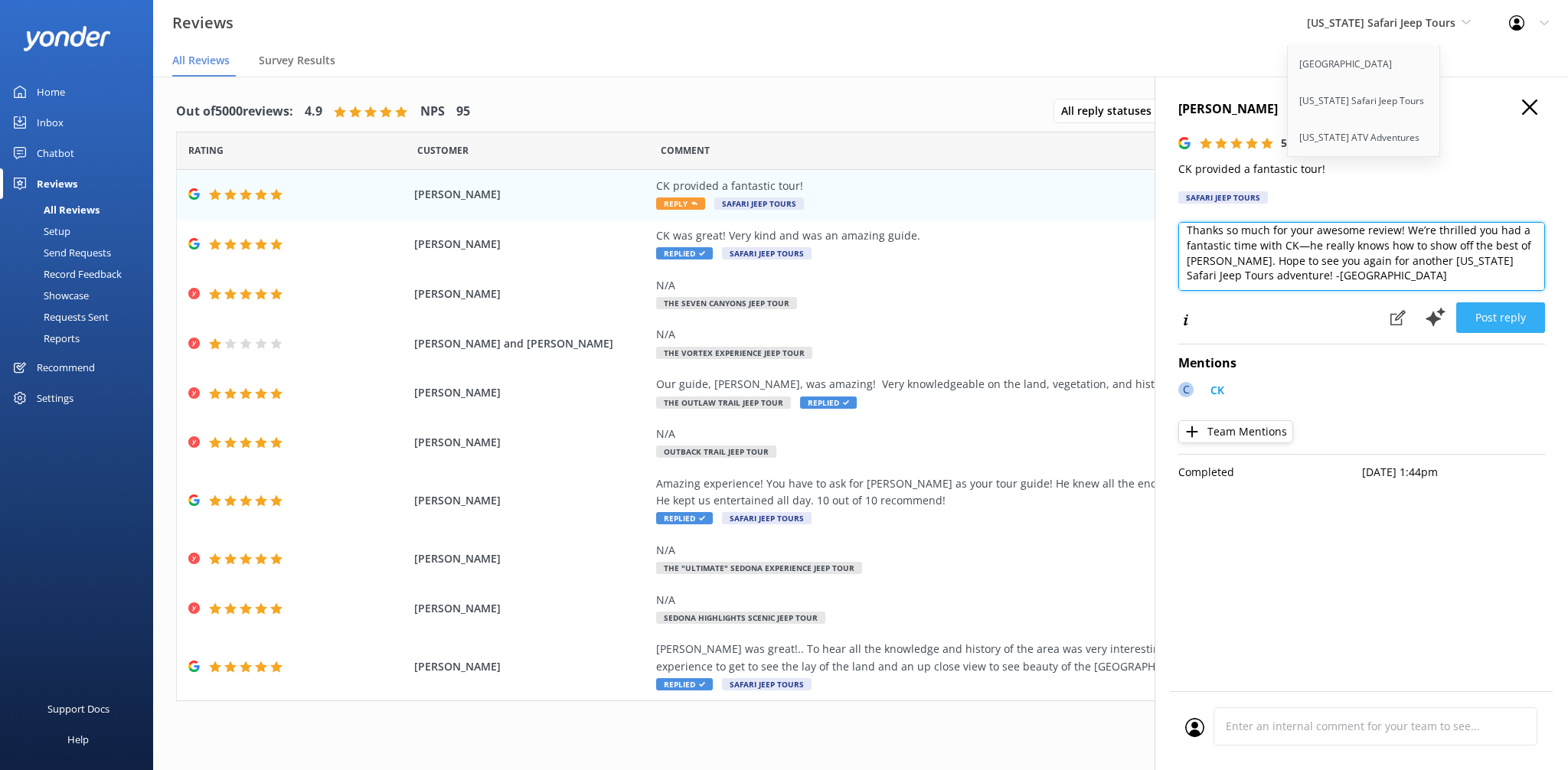
type textarea "Thanks so much for your awesome review! We’re thrilled you had a fantastic time…"
click at [1513, 320] on button "Post reply" at bounding box center [1501, 318] width 89 height 31
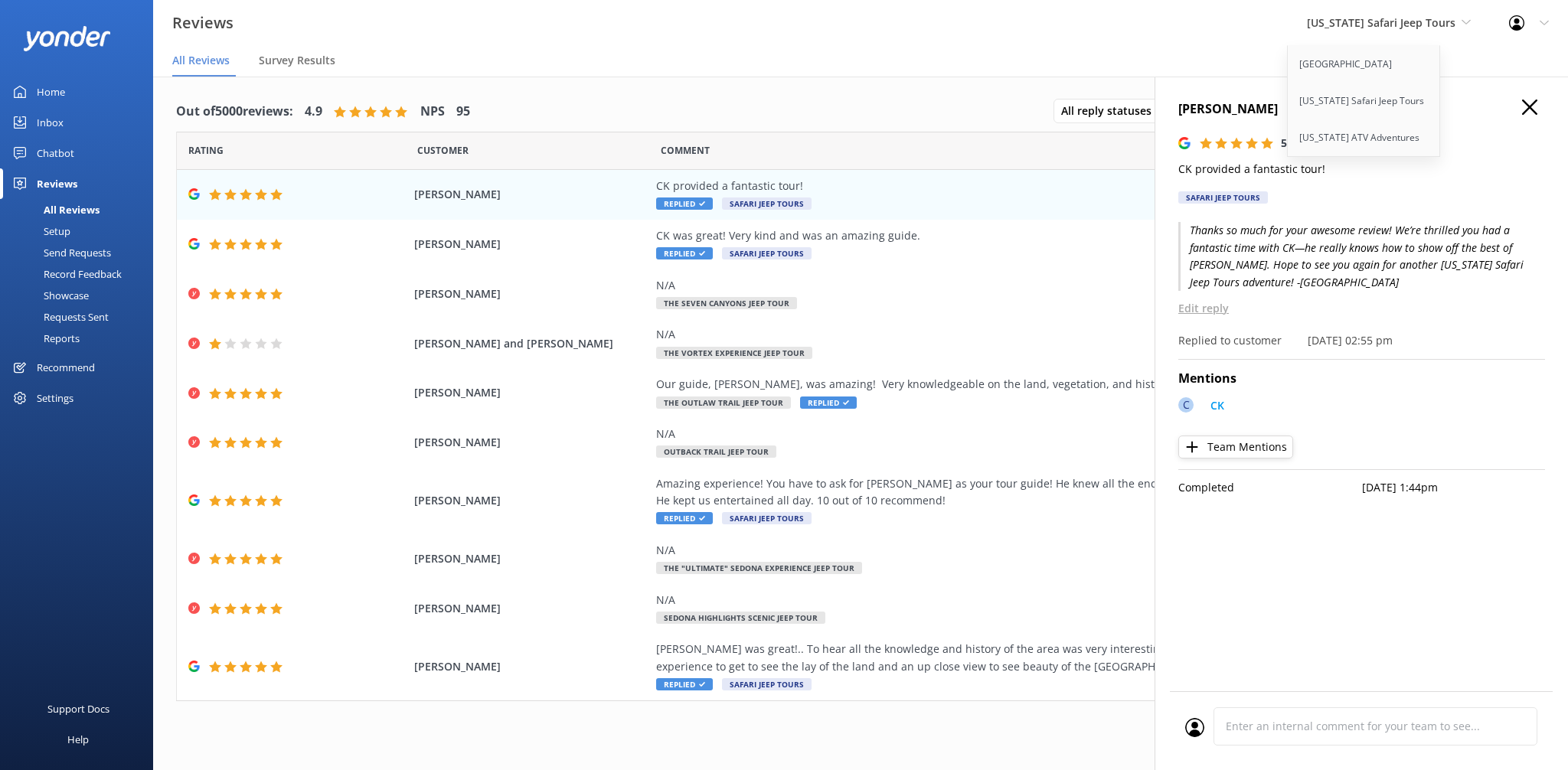
click at [792, 104] on div "Out of 5000 reviews: 4.9 NPS 95 All reply statuses All reply statuses Needs a r…" at bounding box center [861, 112] width 1369 height 40
click at [1537, 112] on use "button" at bounding box center [1529, 107] width 15 height 15
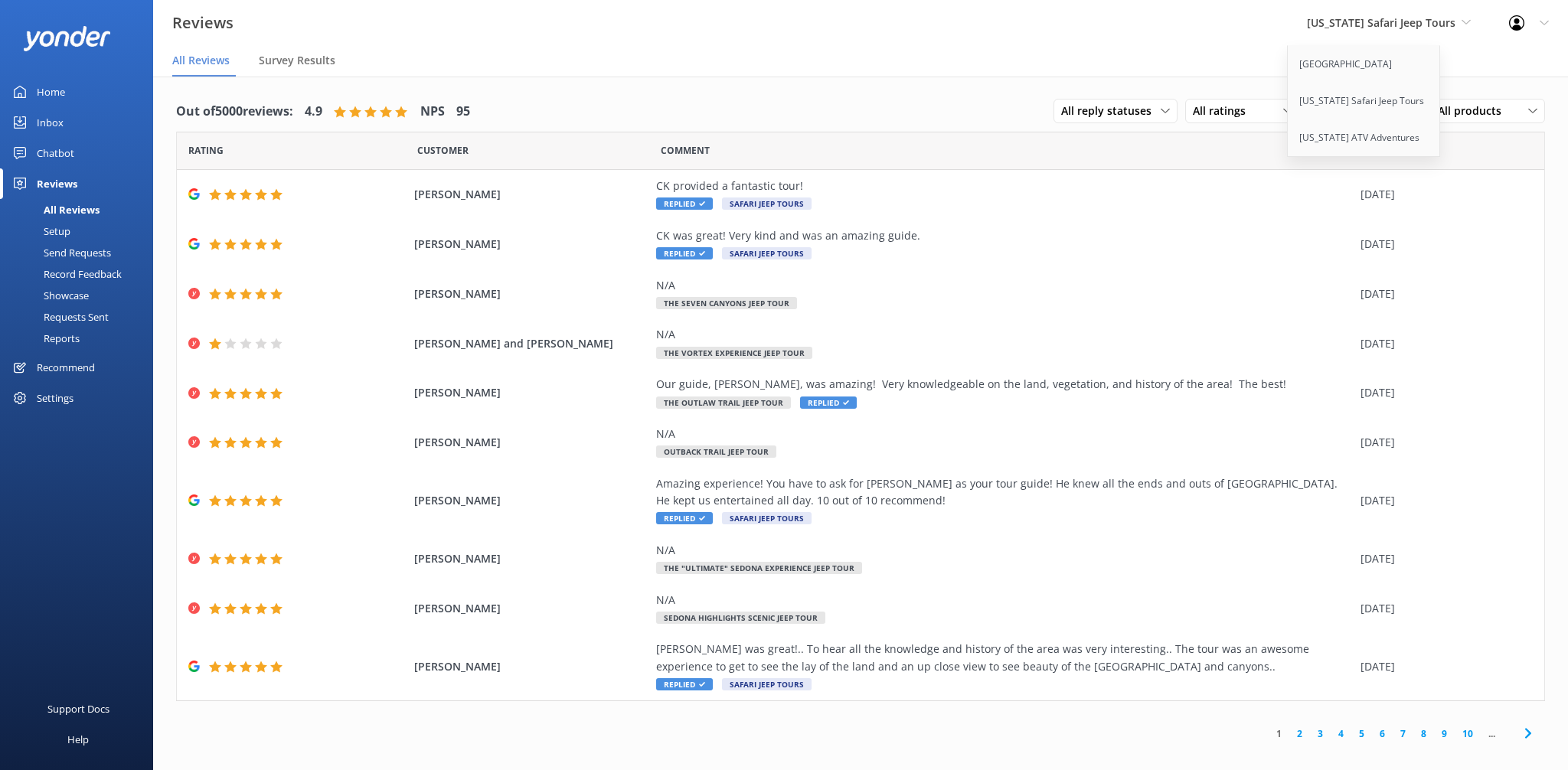
click at [1080, 64] on nav "All Reviews Survey Results" at bounding box center [860, 61] width 1415 height 31
